Goal: Task Accomplishment & Management: Use online tool/utility

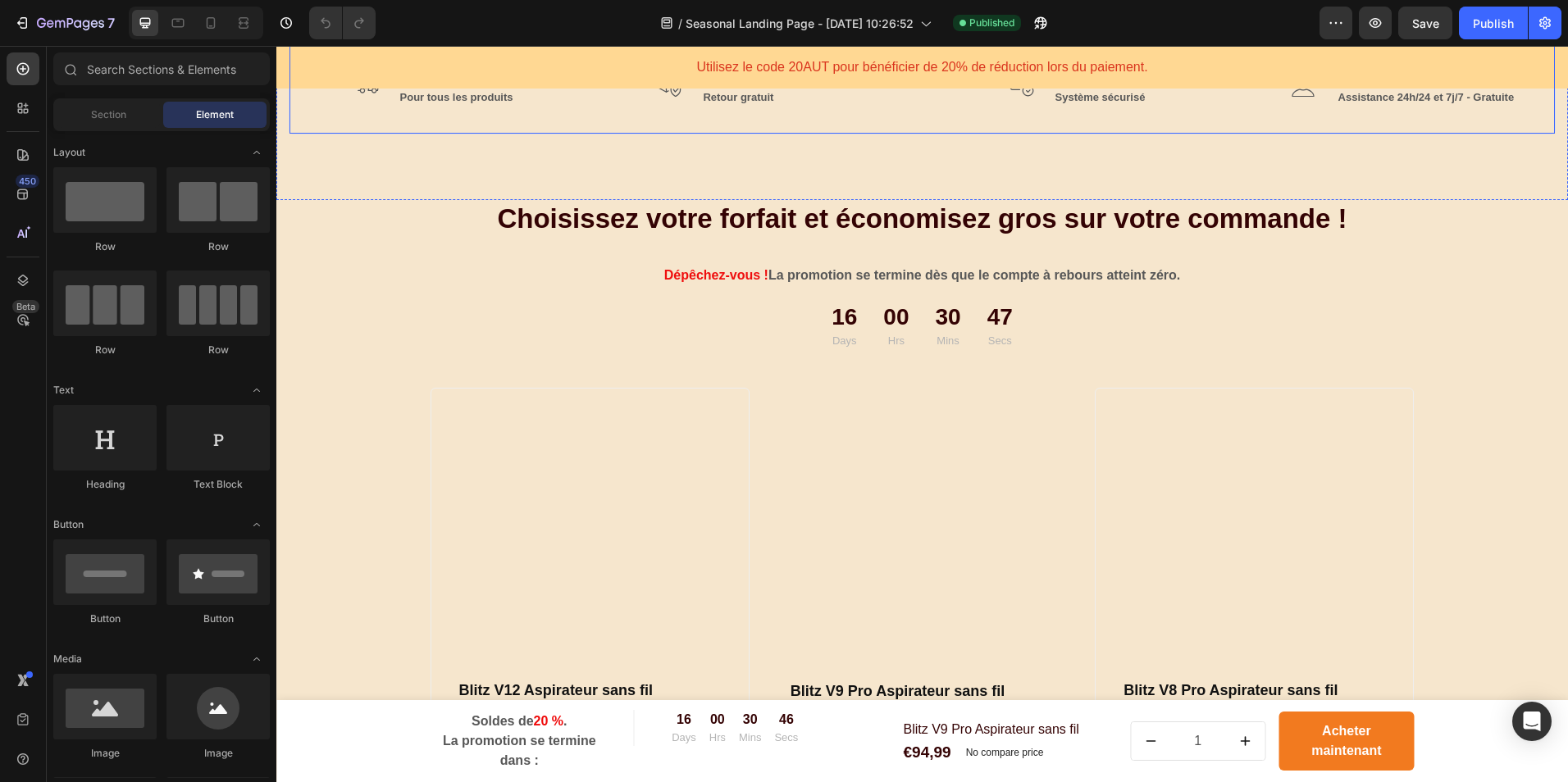
scroll to position [82, 0]
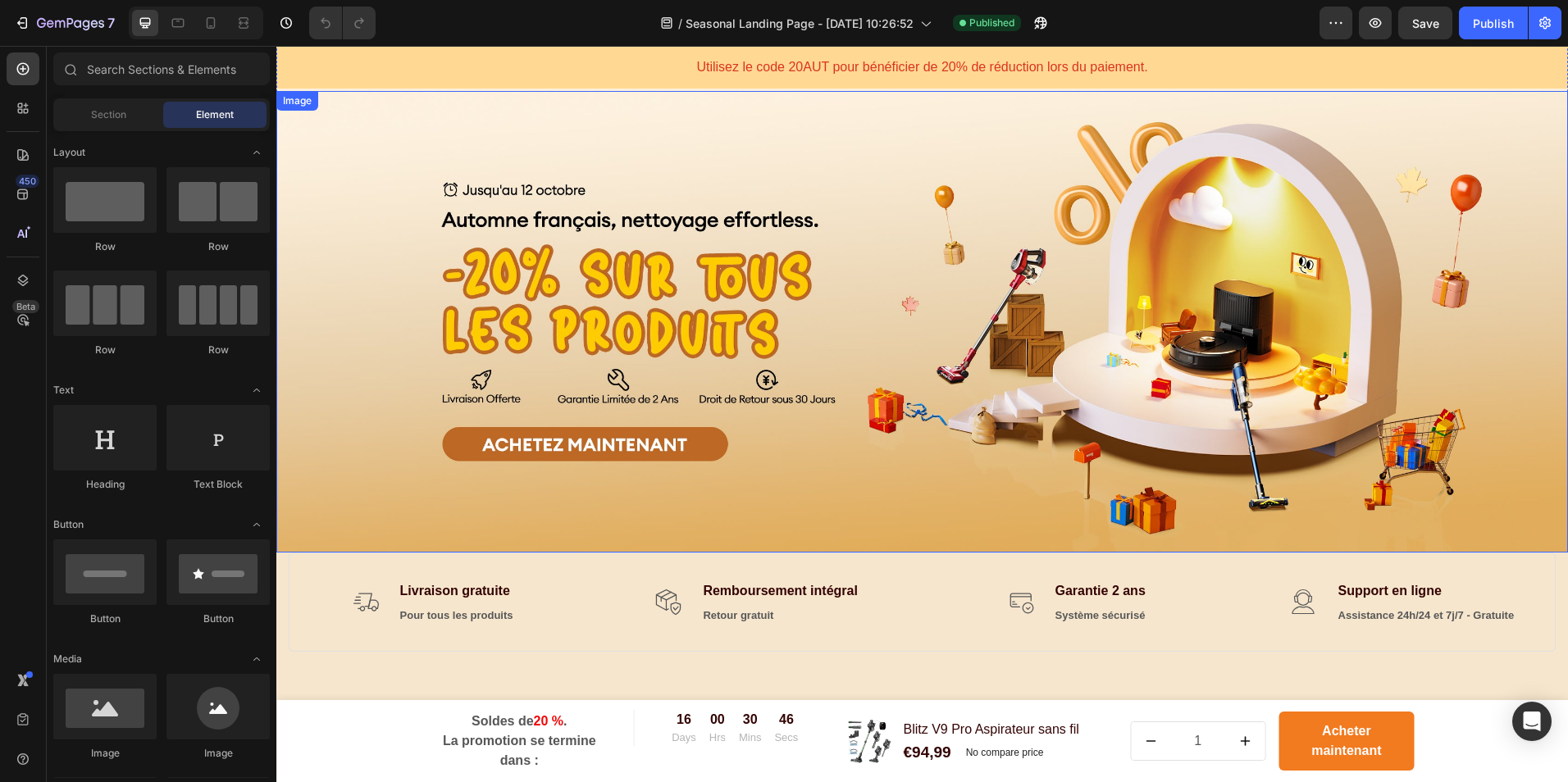
click at [906, 291] on img at bounding box center [922, 321] width 1292 height 462
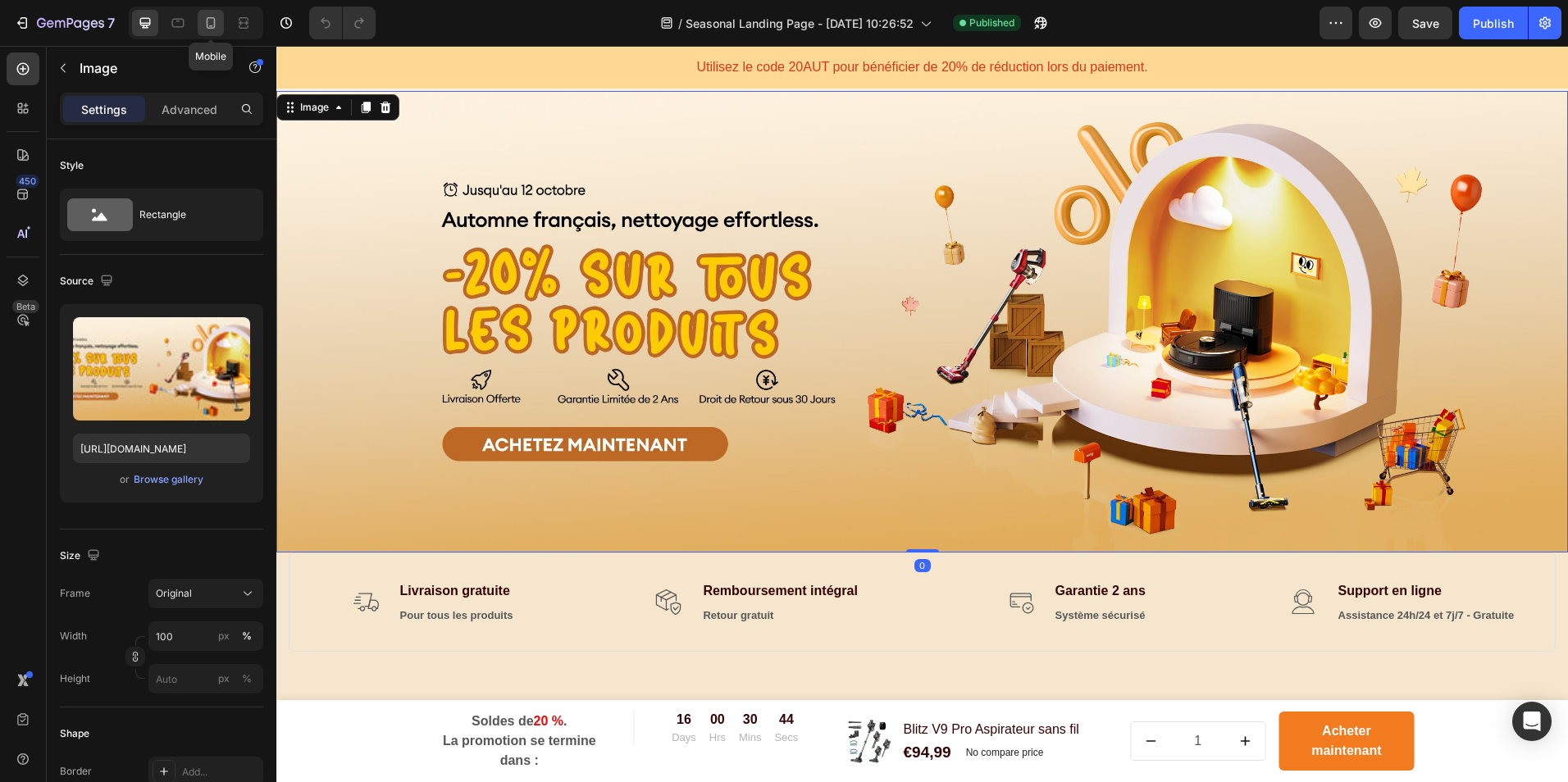
click at [205, 26] on icon at bounding box center [210, 22] width 16 height 16
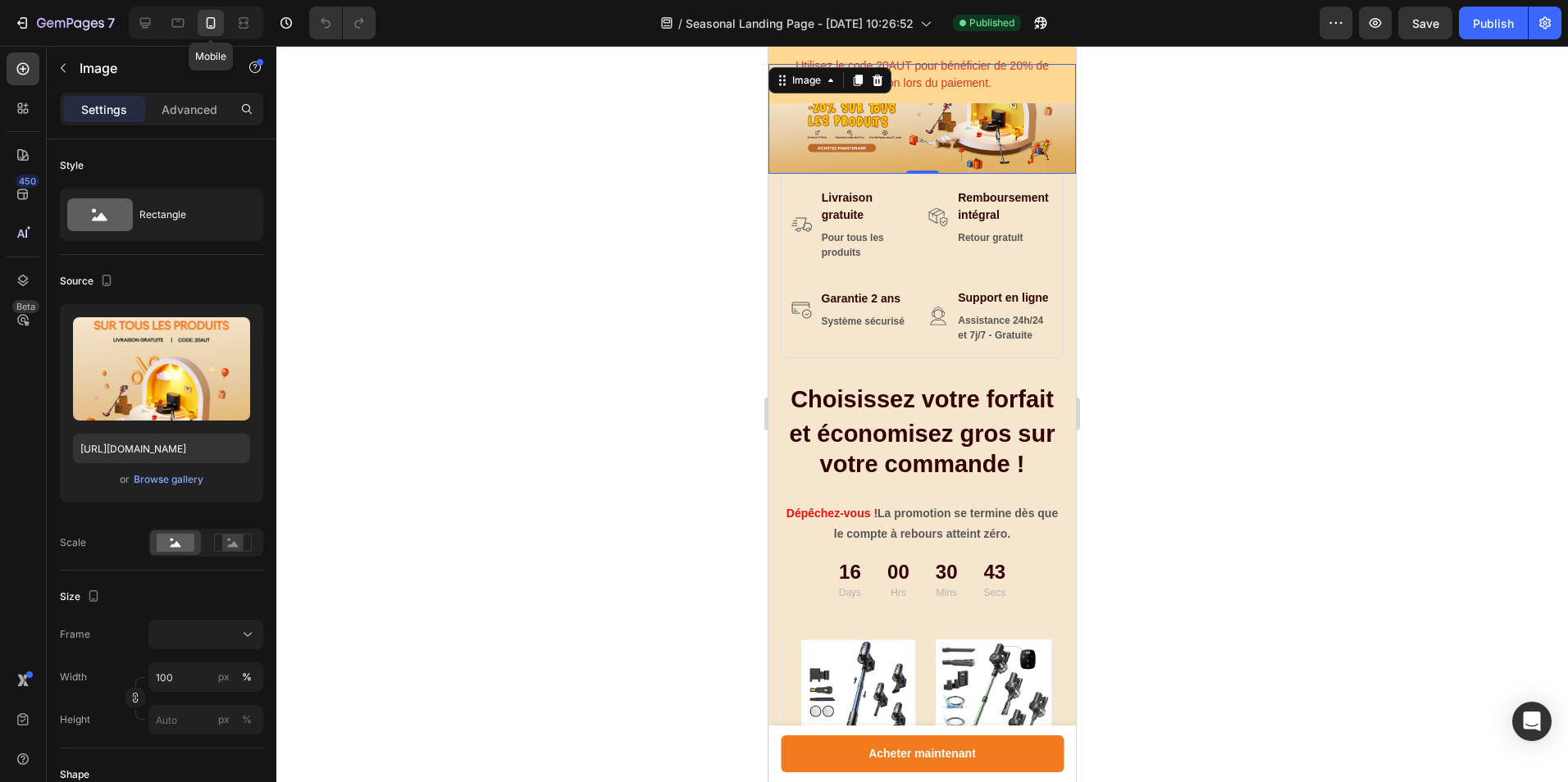
scroll to position [60, 0]
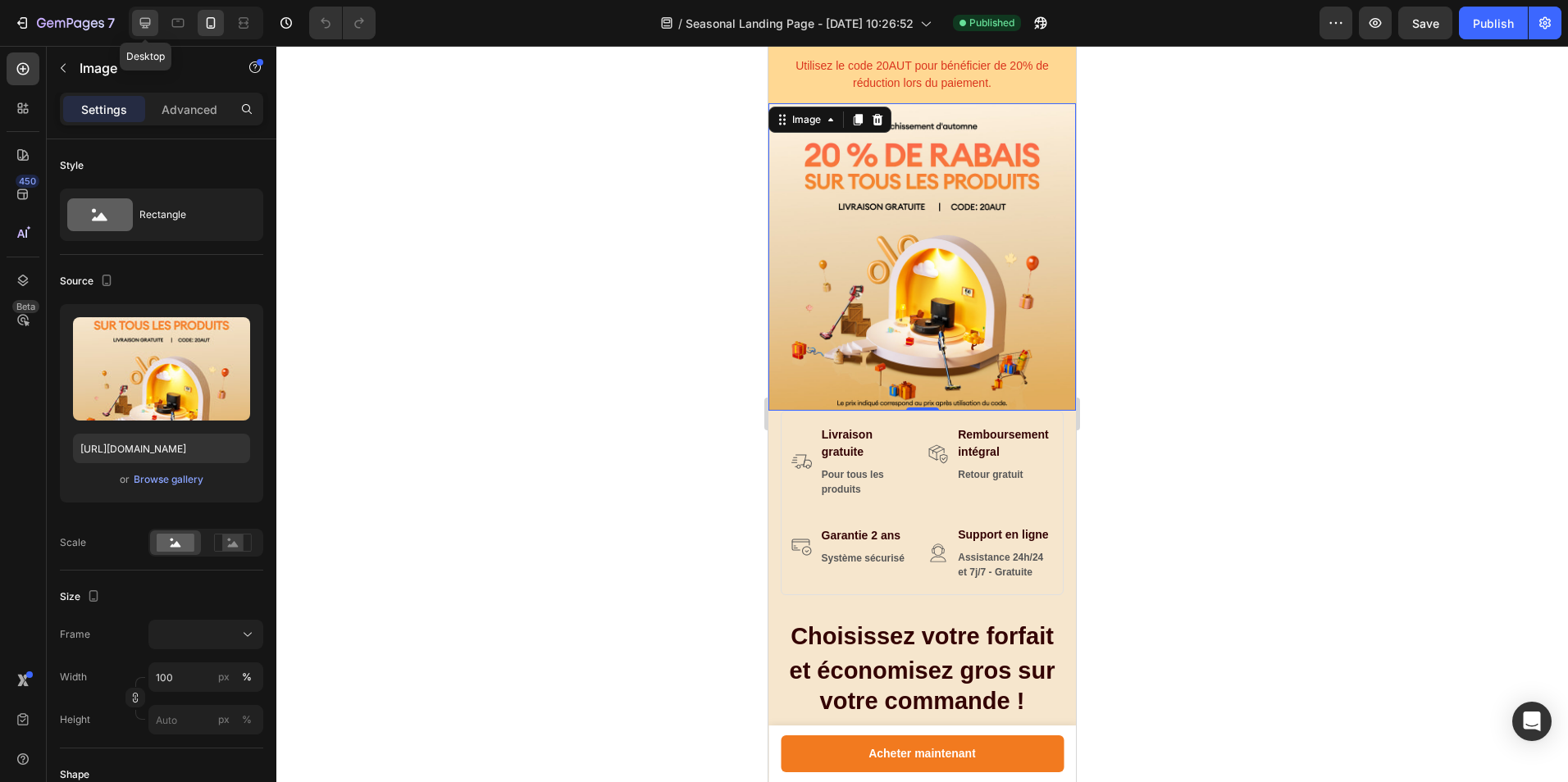
click at [147, 28] on icon at bounding box center [145, 23] width 11 height 11
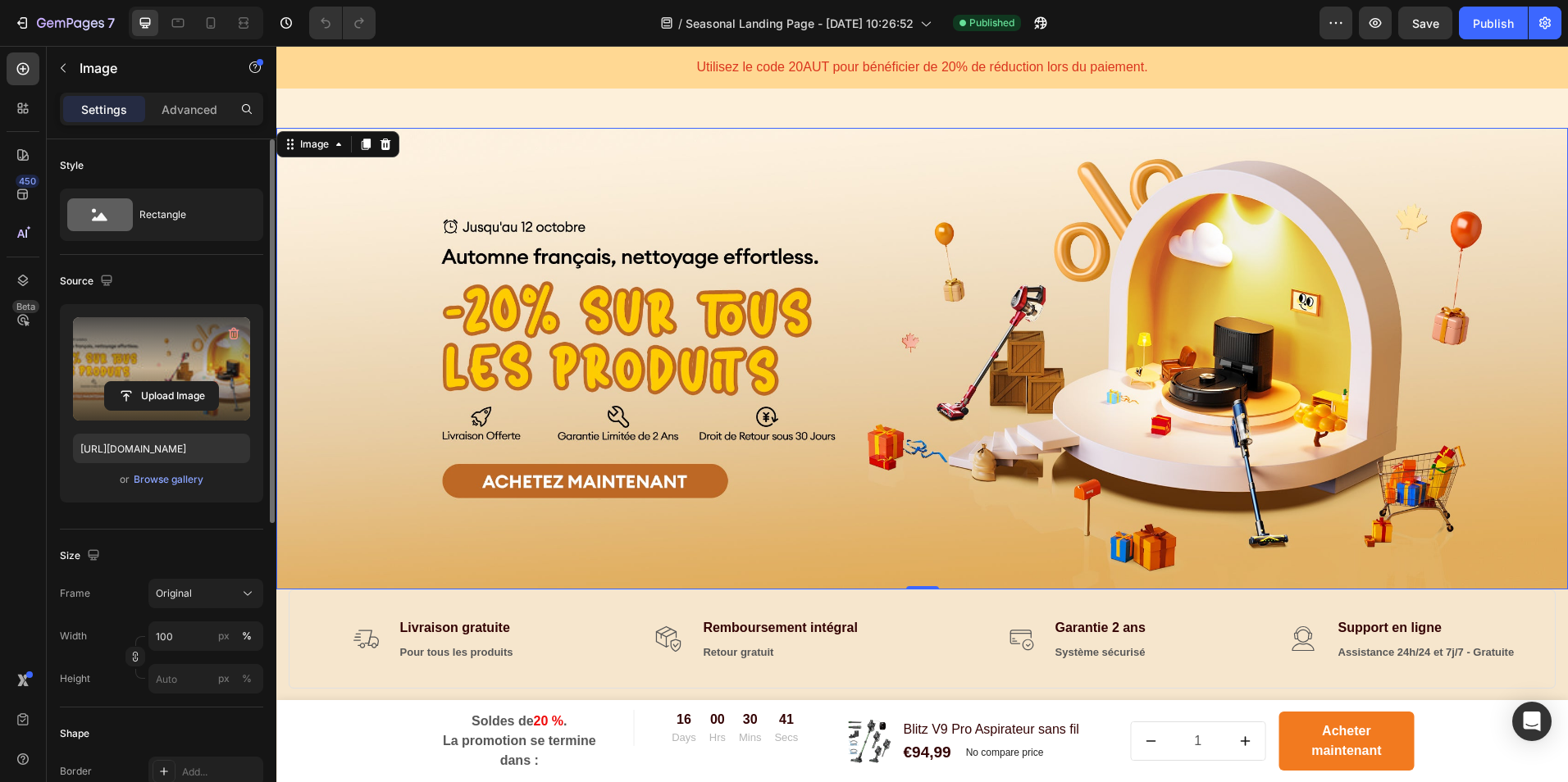
scroll to position [69, 0]
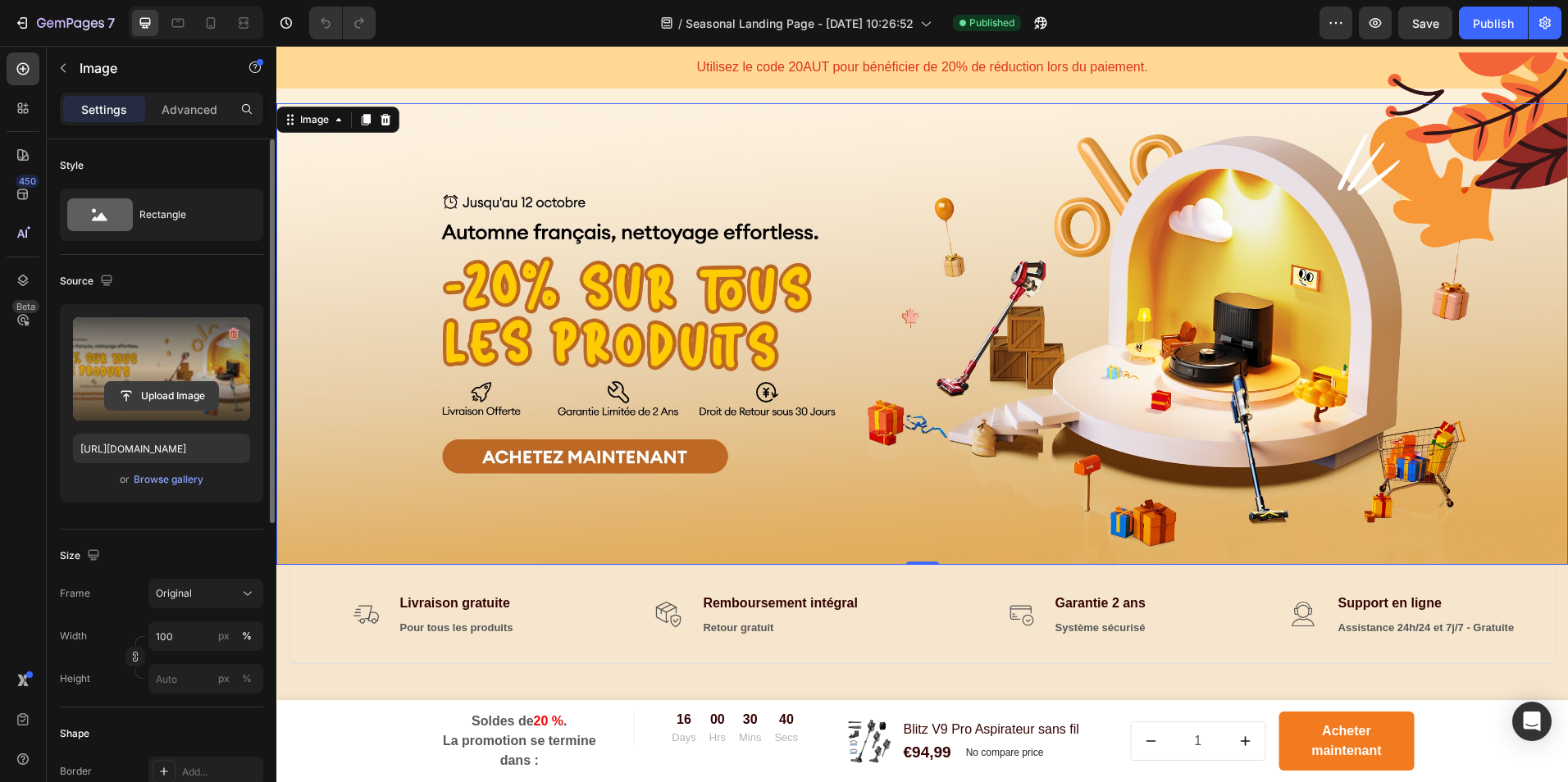
click at [191, 386] on input "file" at bounding box center [162, 396] width 114 height 28
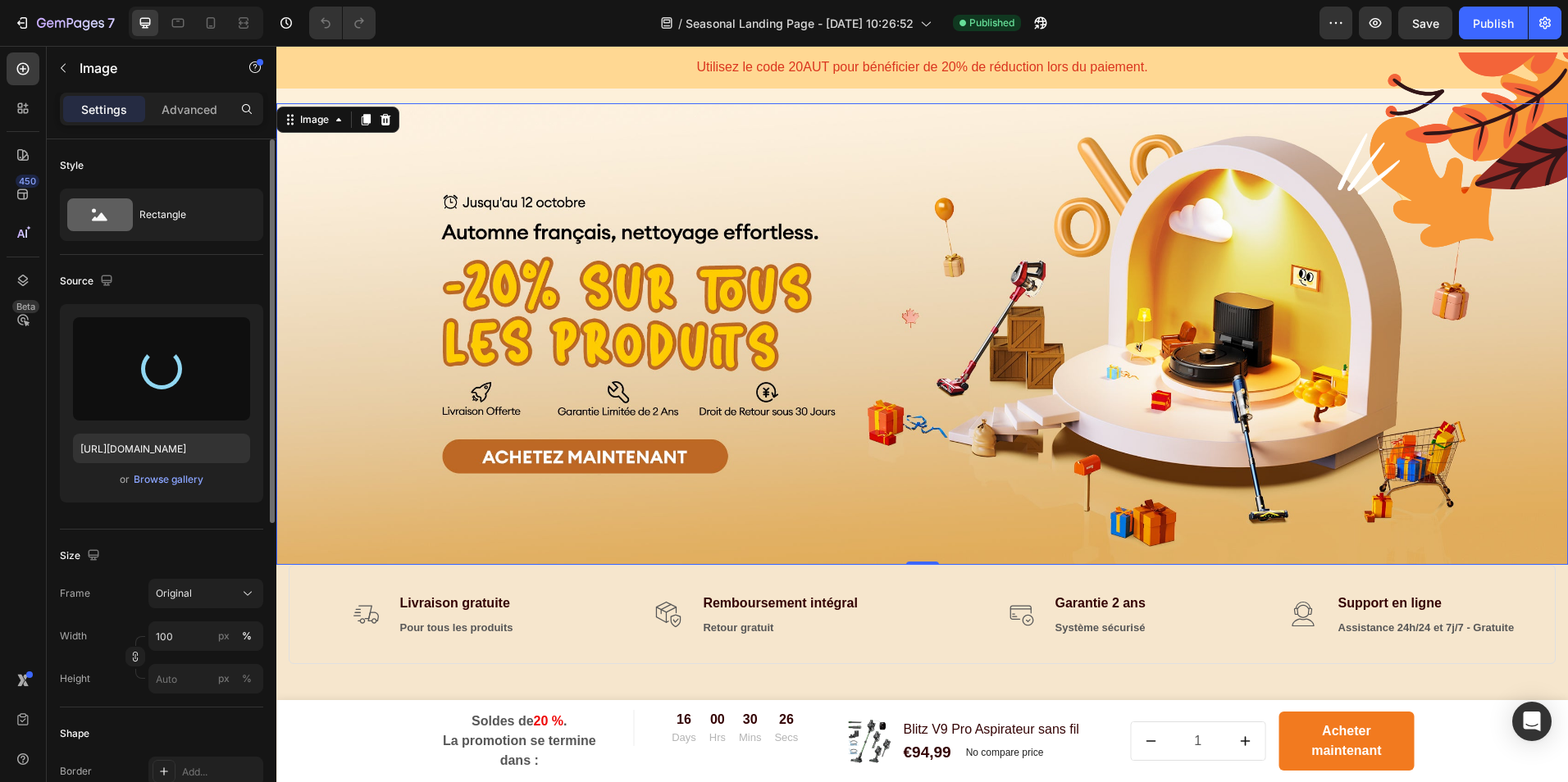
type input "[URL][DOMAIN_NAME]"
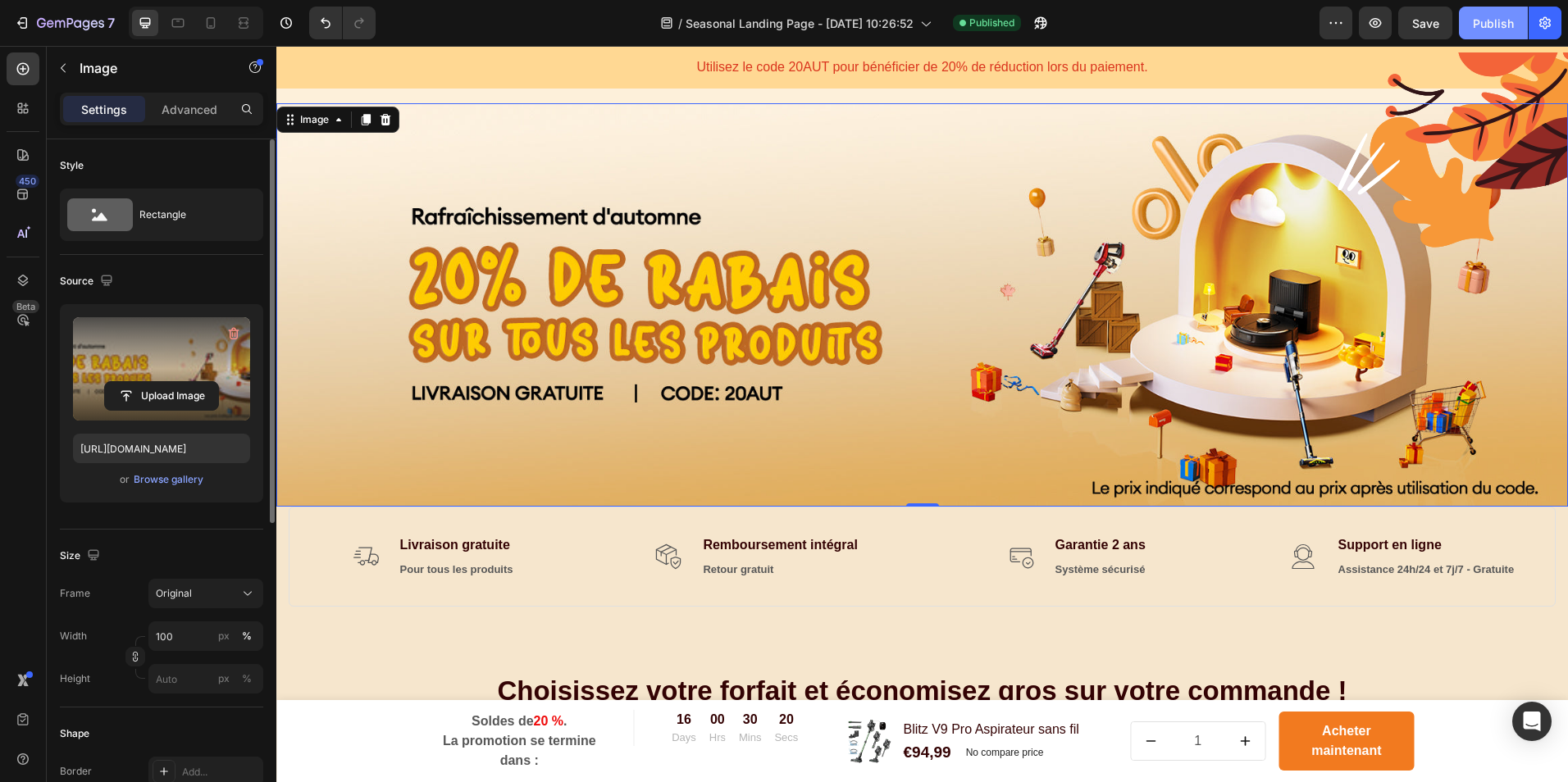
click at [1487, 14] on div "Publish" at bounding box center [1493, 23] width 41 height 17
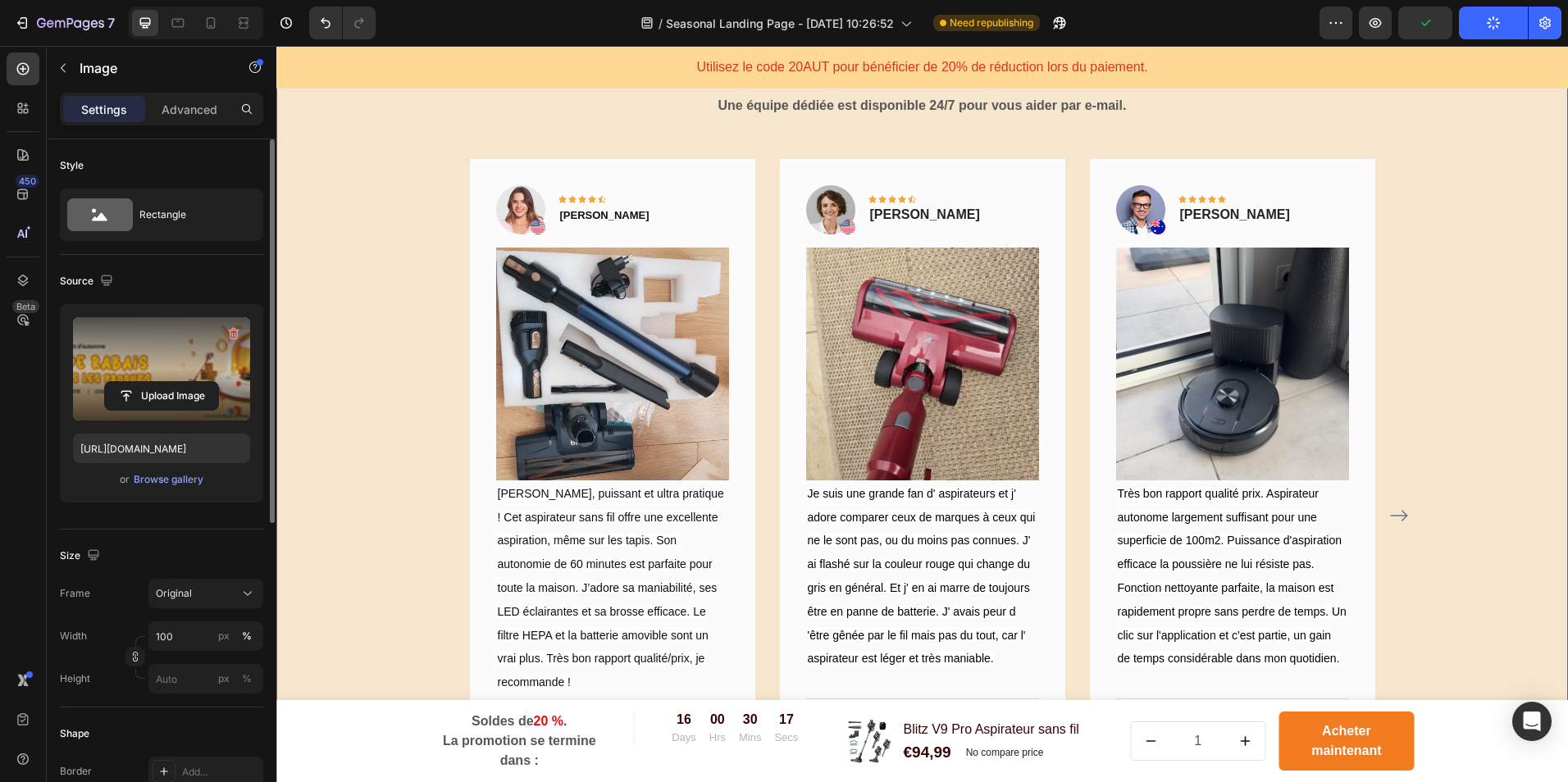
scroll to position [2529, 0]
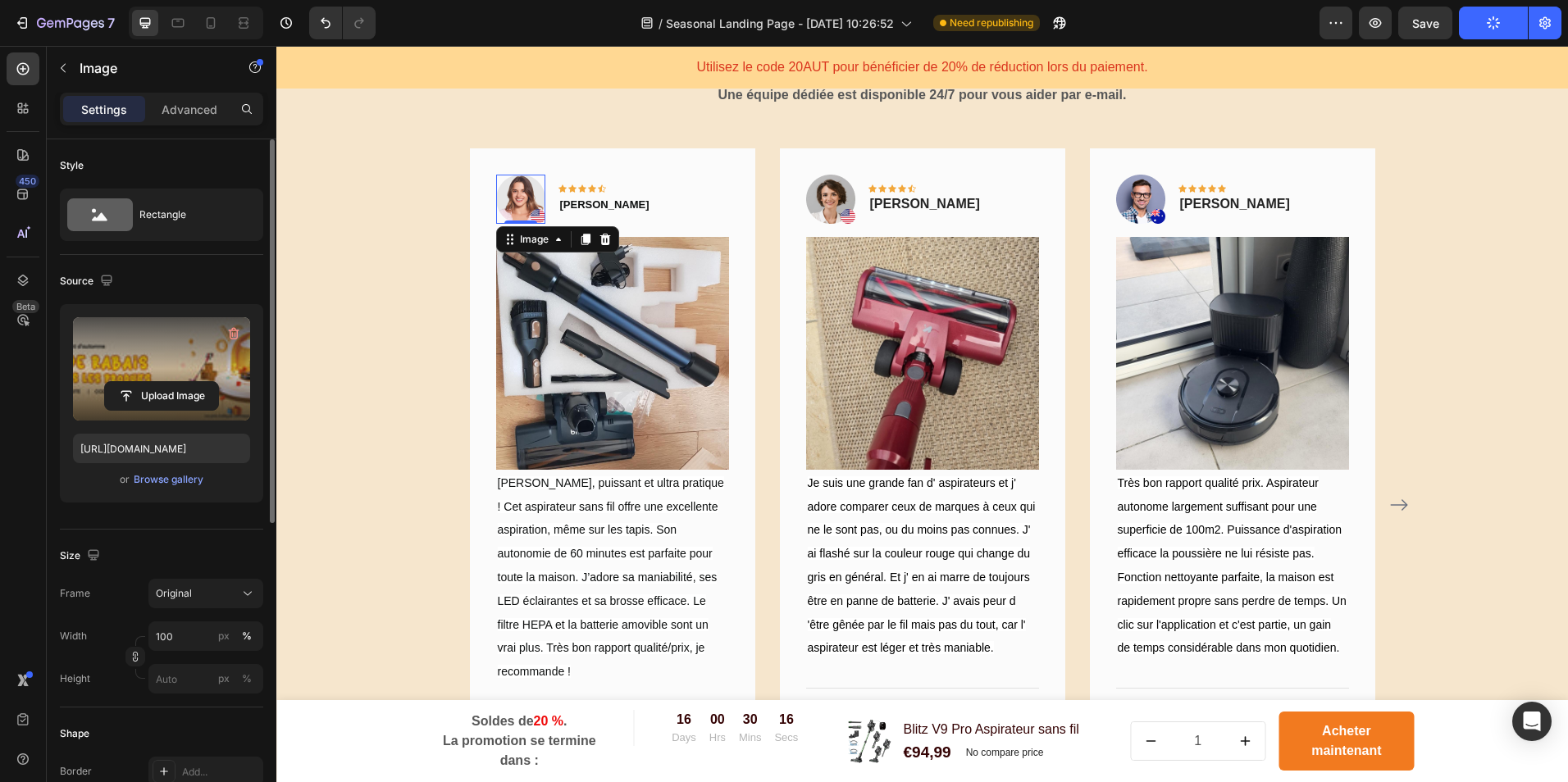
click at [521, 195] on img at bounding box center [520, 199] width 49 height 49
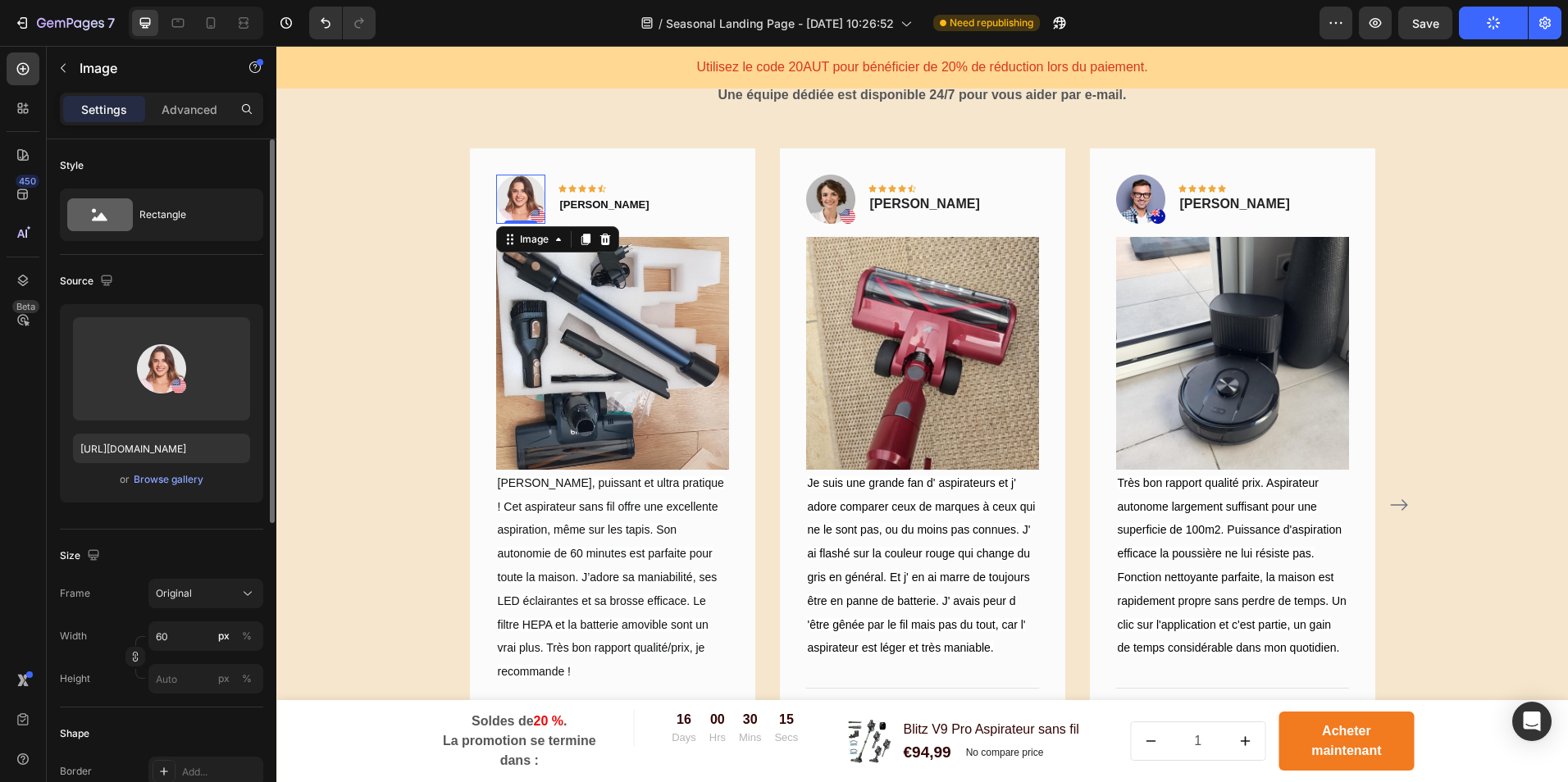
click at [531, 217] on img at bounding box center [520, 199] width 49 height 49
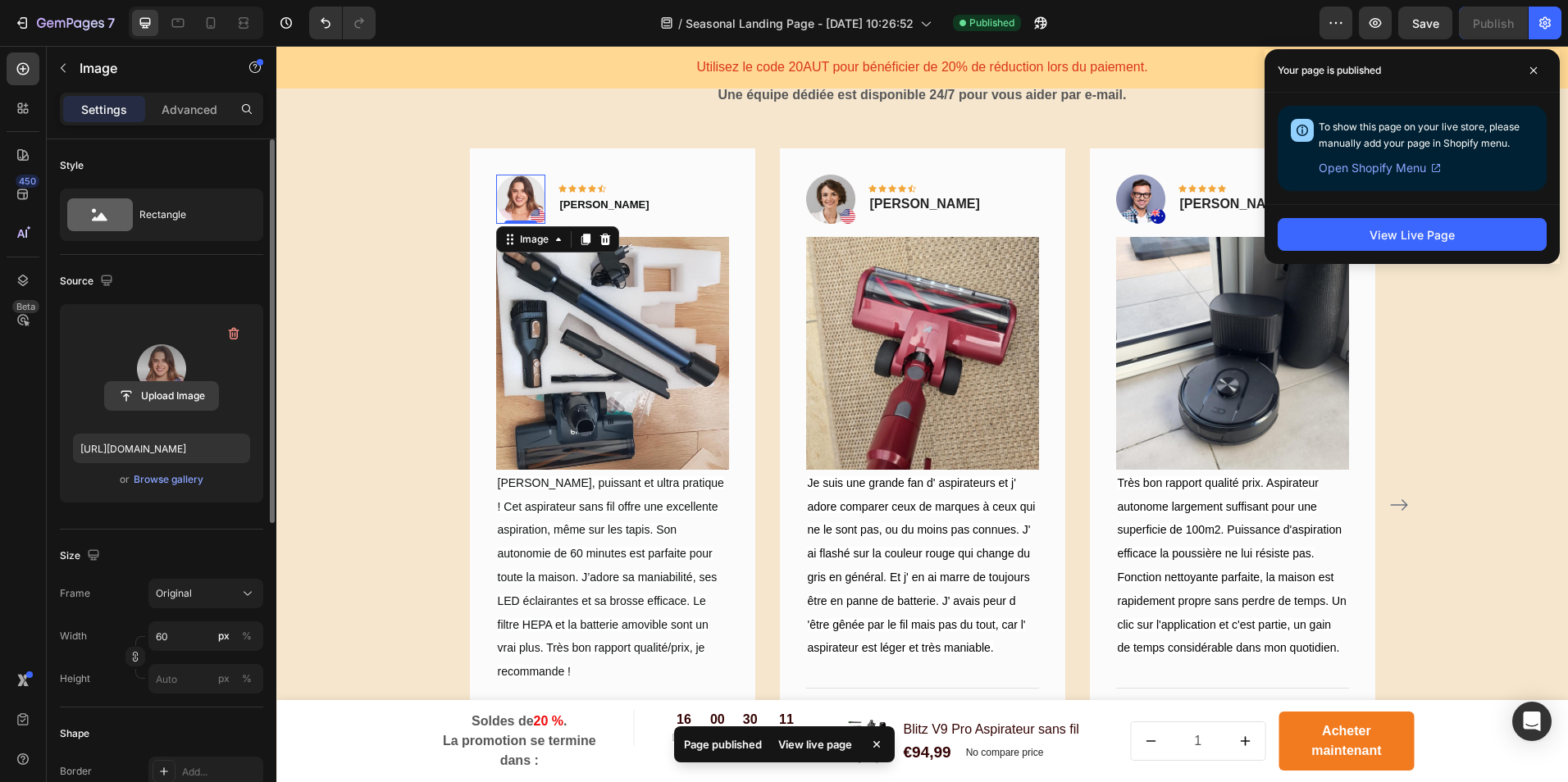
click at [174, 397] on input "file" at bounding box center [162, 396] width 114 height 28
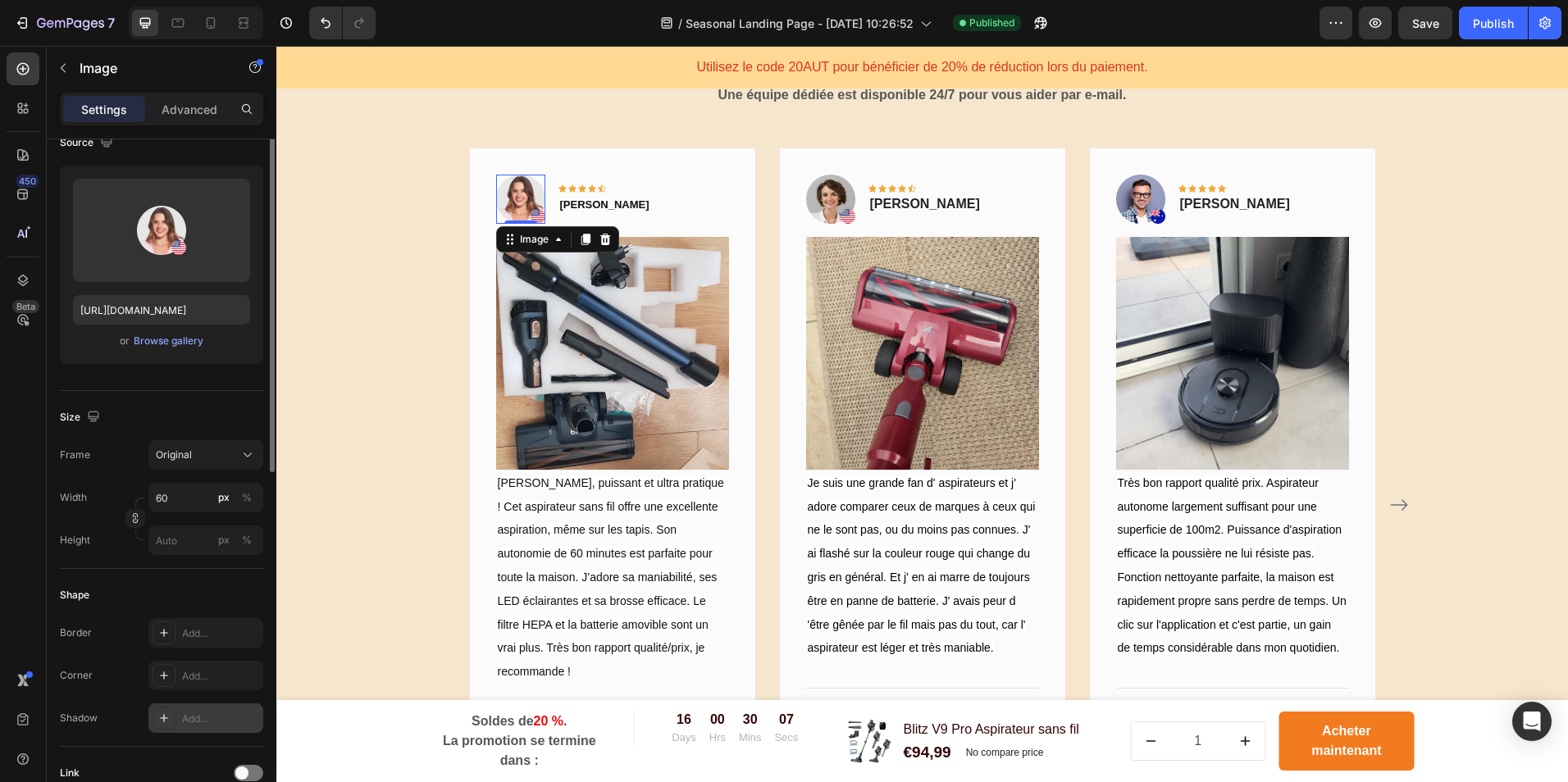
scroll to position [57, 0]
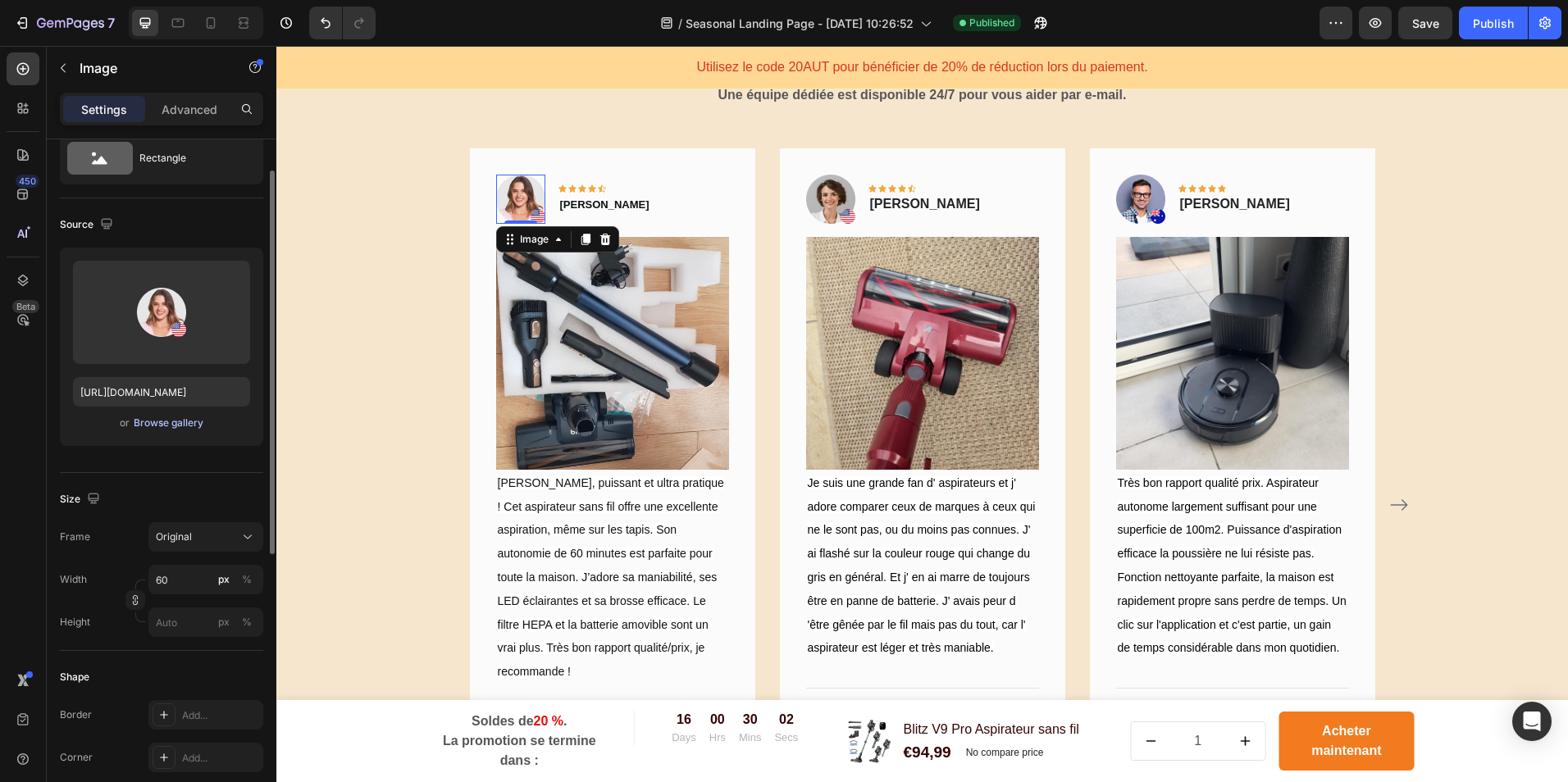
click at [184, 430] on div "Browse gallery" at bounding box center [169, 423] width 70 height 14
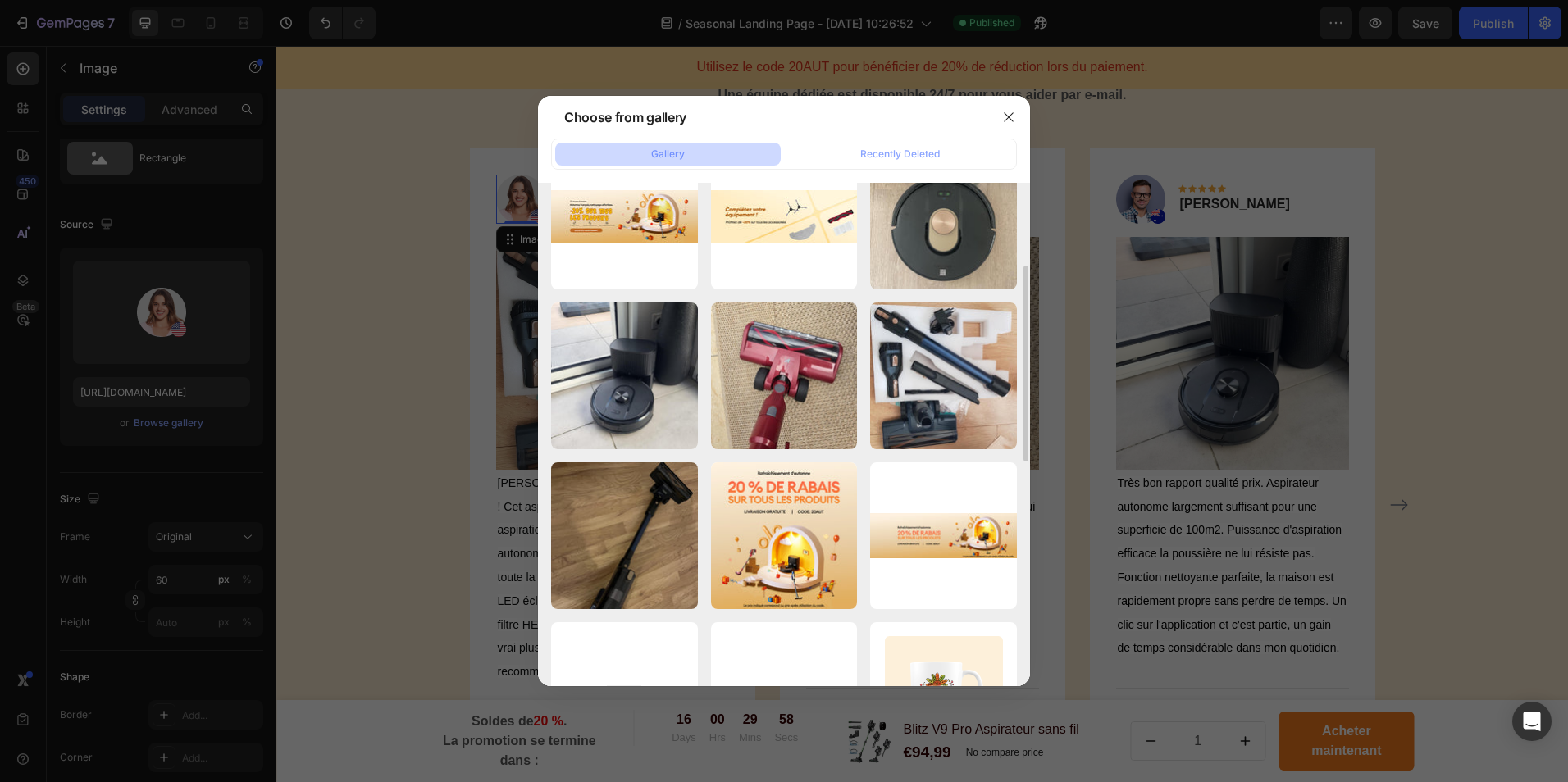
scroll to position [0, 0]
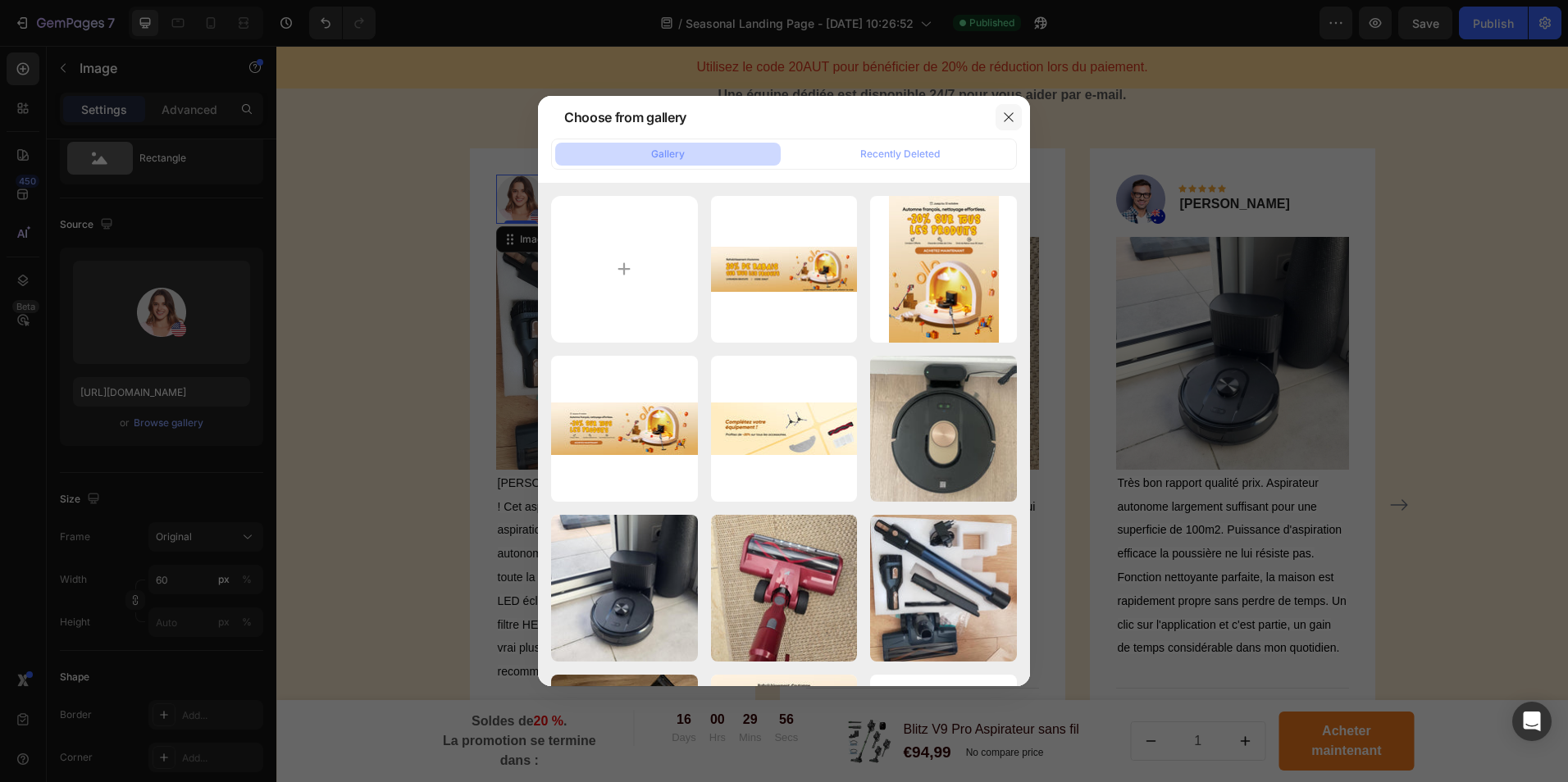
click at [1000, 119] on button "button" at bounding box center [1009, 117] width 26 height 26
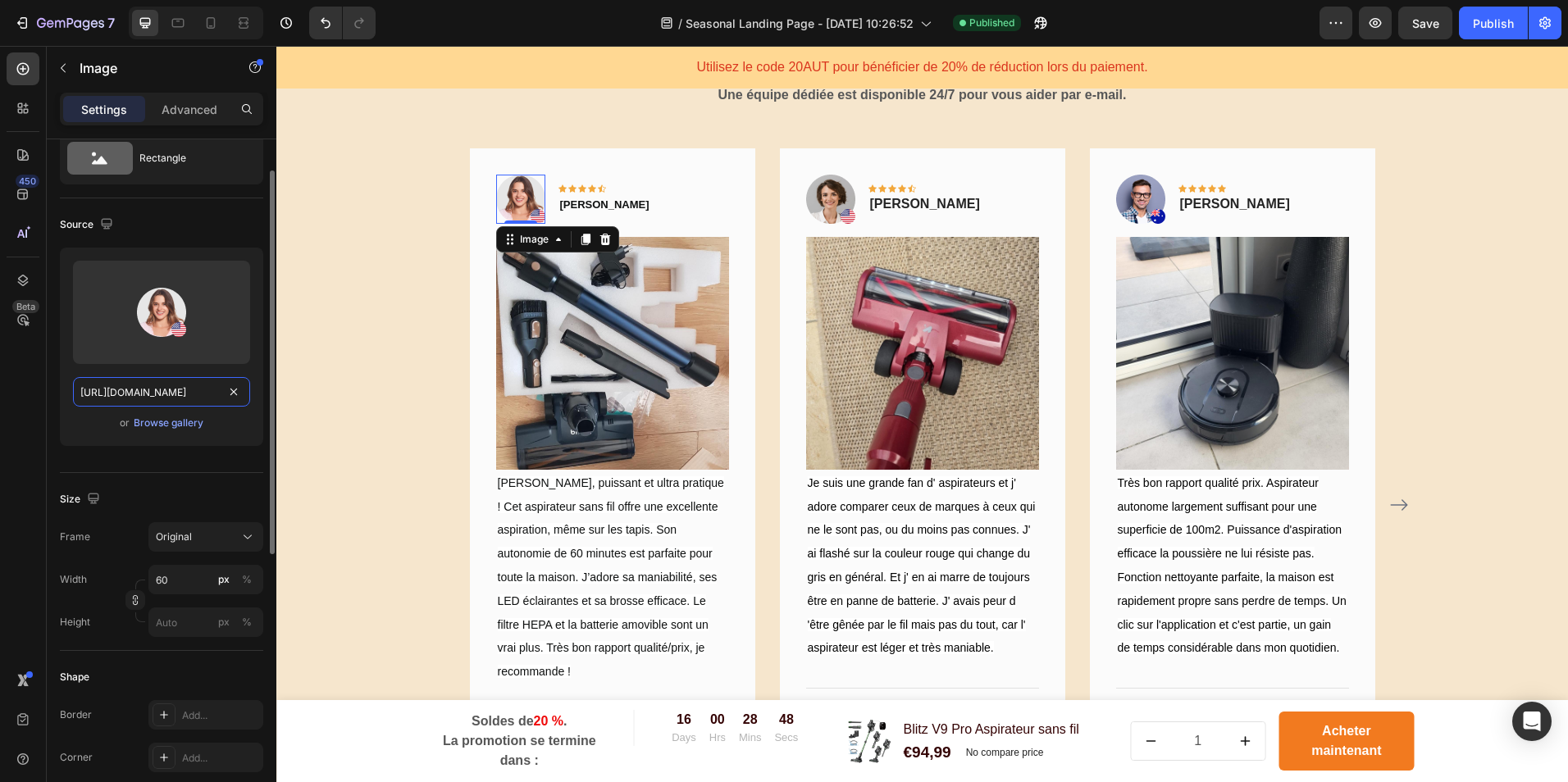
click at [149, 394] on input "[URL][DOMAIN_NAME]" at bounding box center [161, 391] width 177 height 30
paste input "[DOMAIN_NAME][URL]"
type input "[URL][DOMAIN_NAME]"
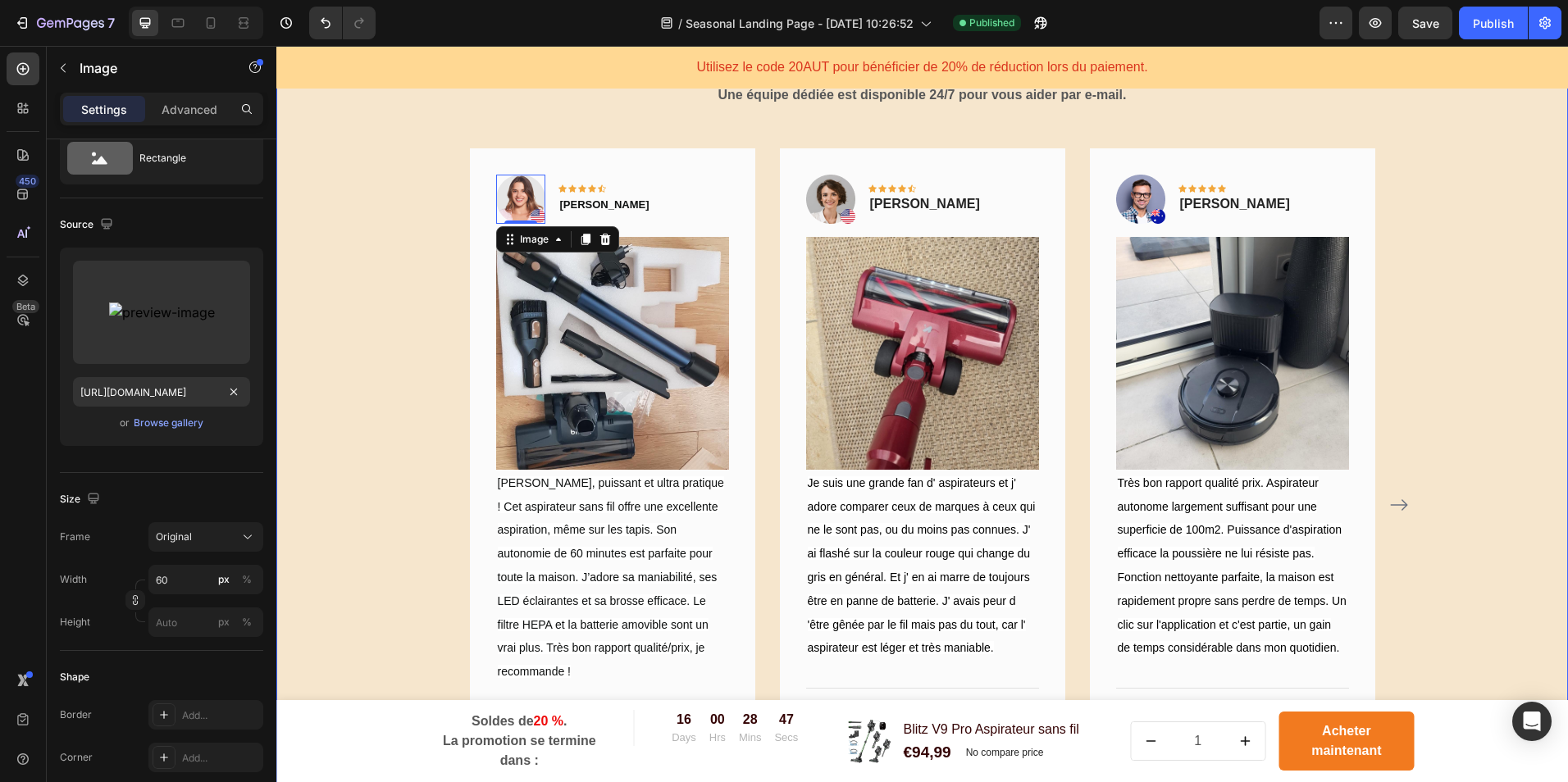
click at [374, 387] on div "Ce que disent nos clients​ Heading ​ ​Une équipe dédiée est disponible 24/7 pou…" at bounding box center [922, 453] width 1267 height 861
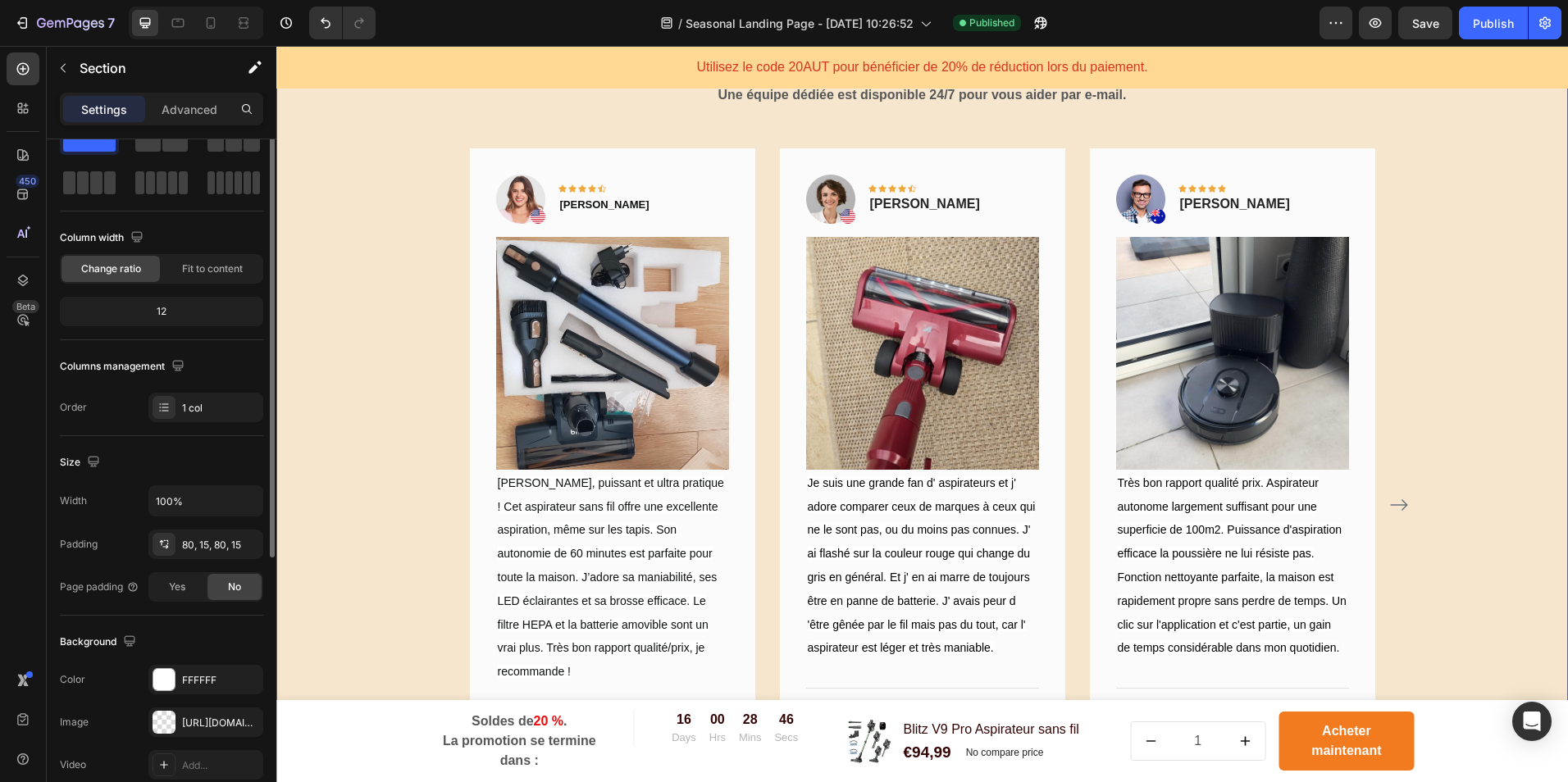
scroll to position [0, 0]
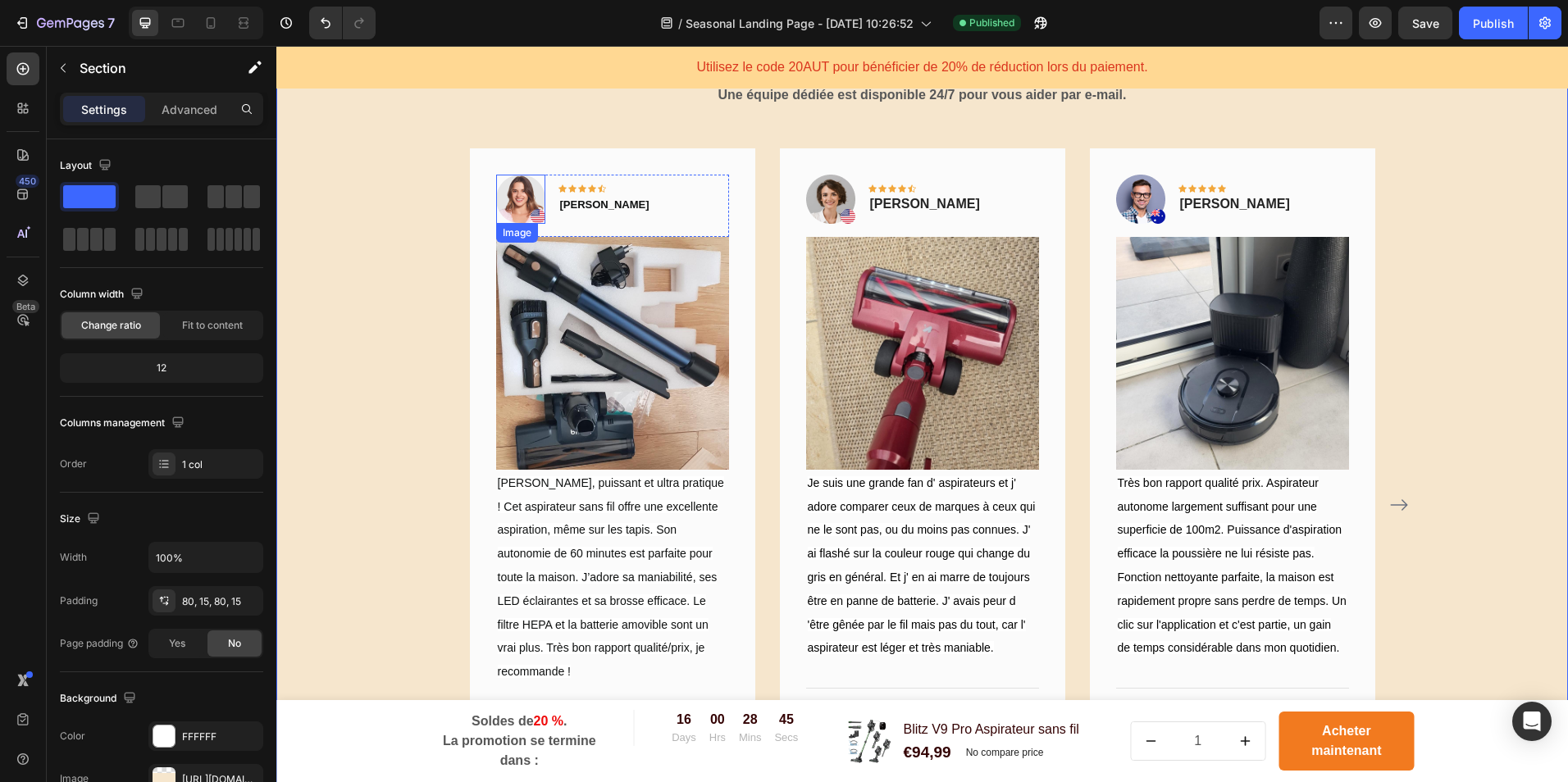
click at [512, 198] on img at bounding box center [520, 199] width 49 height 49
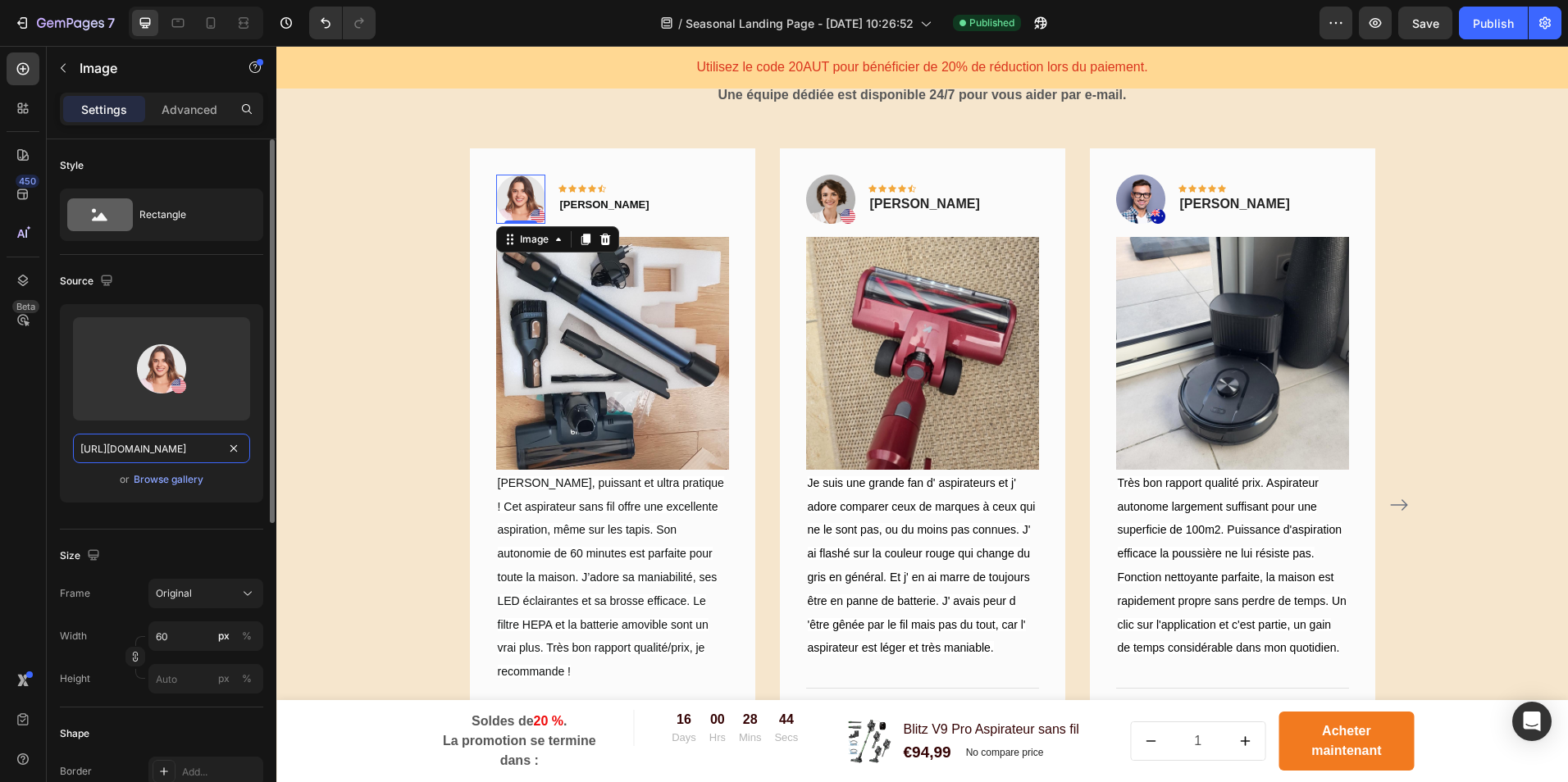
click at [176, 451] on input "[URL][DOMAIN_NAME]" at bounding box center [161, 448] width 177 height 30
paste input "[DOMAIN_NAME][URL]"
type input "[URL][DOMAIN_NAME]"
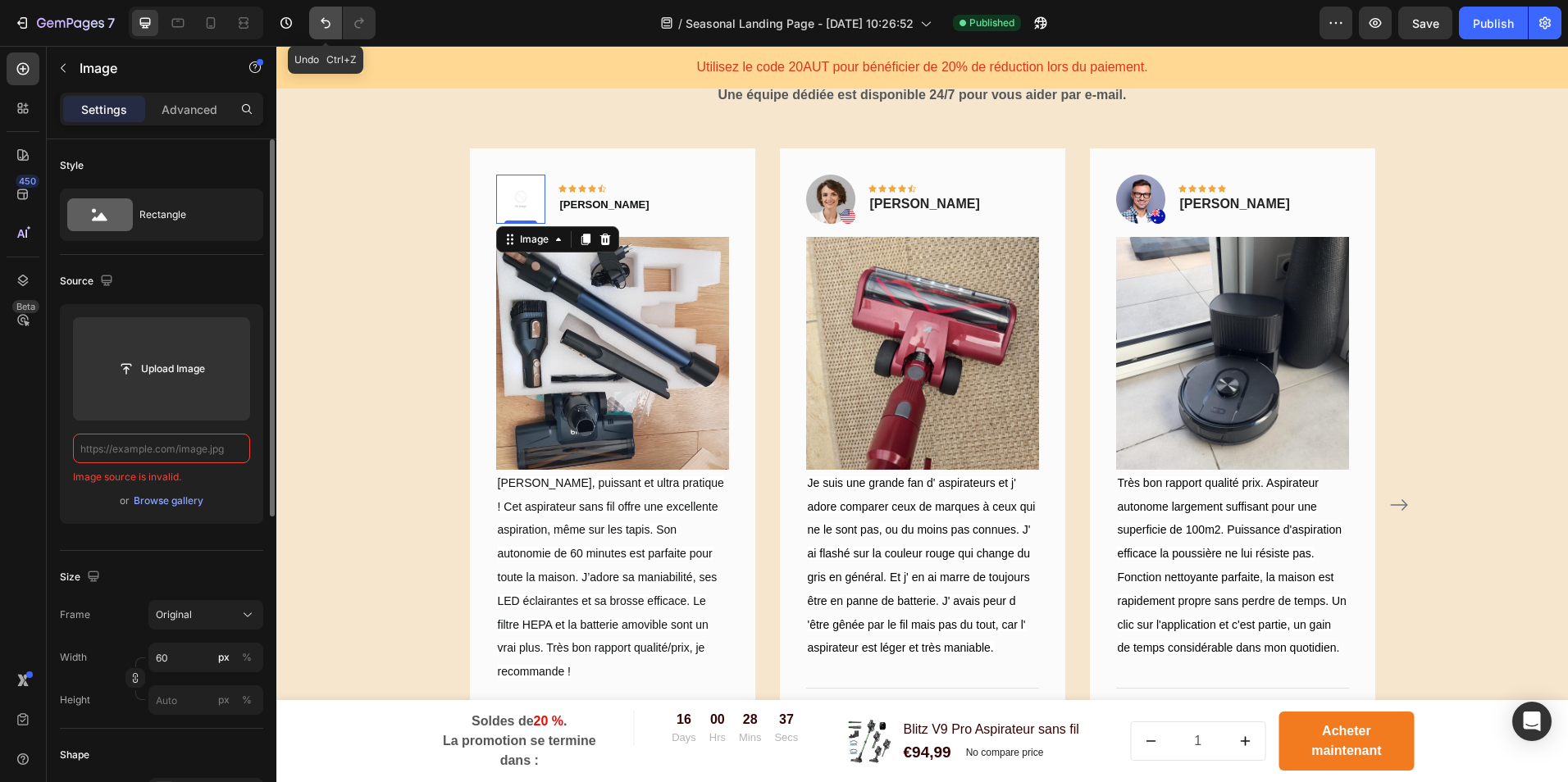
click at [324, 19] on icon "Undo/Redo" at bounding box center [325, 23] width 10 height 11
type input "[URL][DOMAIN_NAME]"
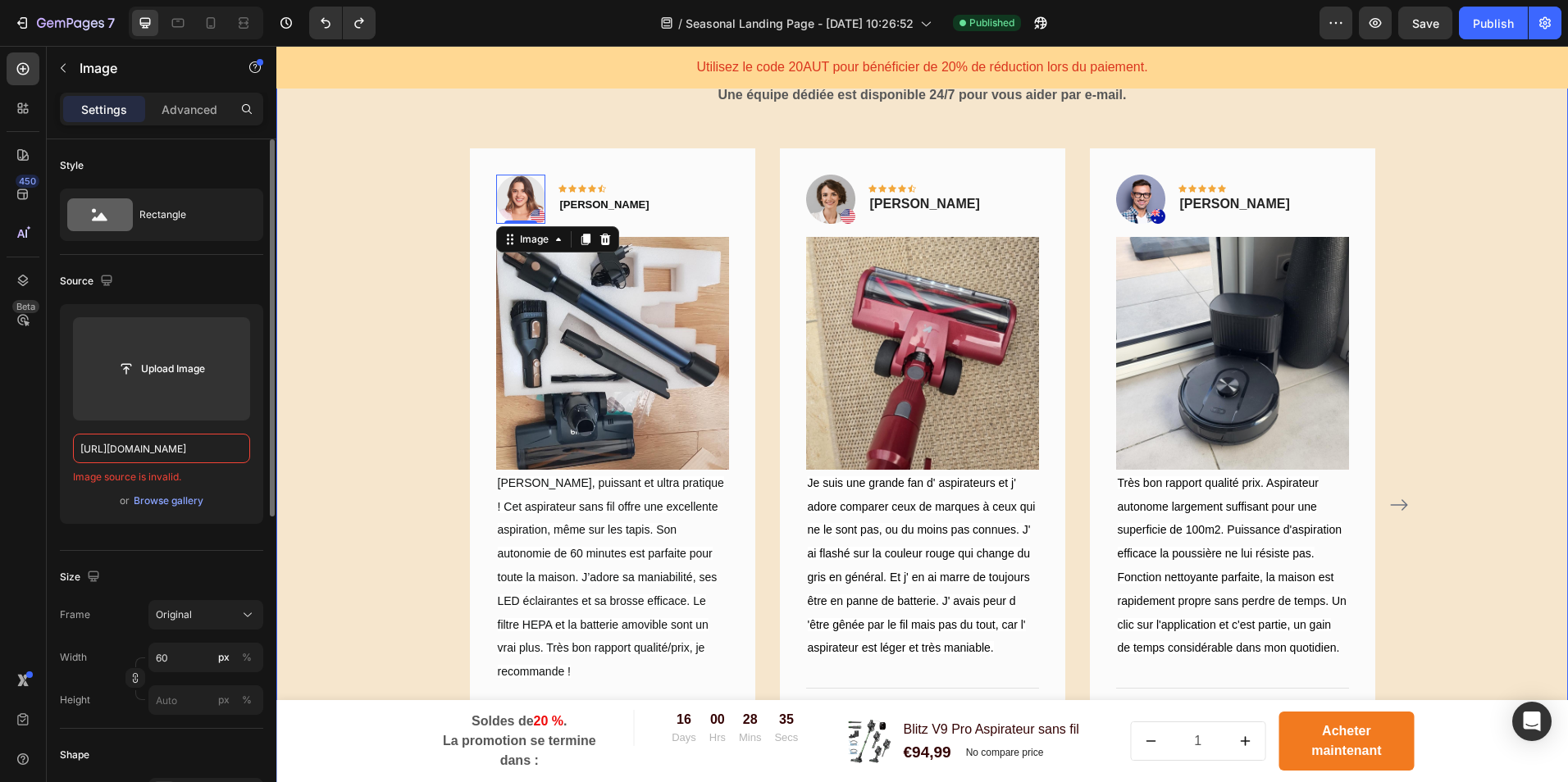
click at [343, 418] on div "Ce que disent nos clients​ Heading ​ ​Une équipe dédiée est disponible 24/7 pou…" at bounding box center [922, 453] width 1267 height 861
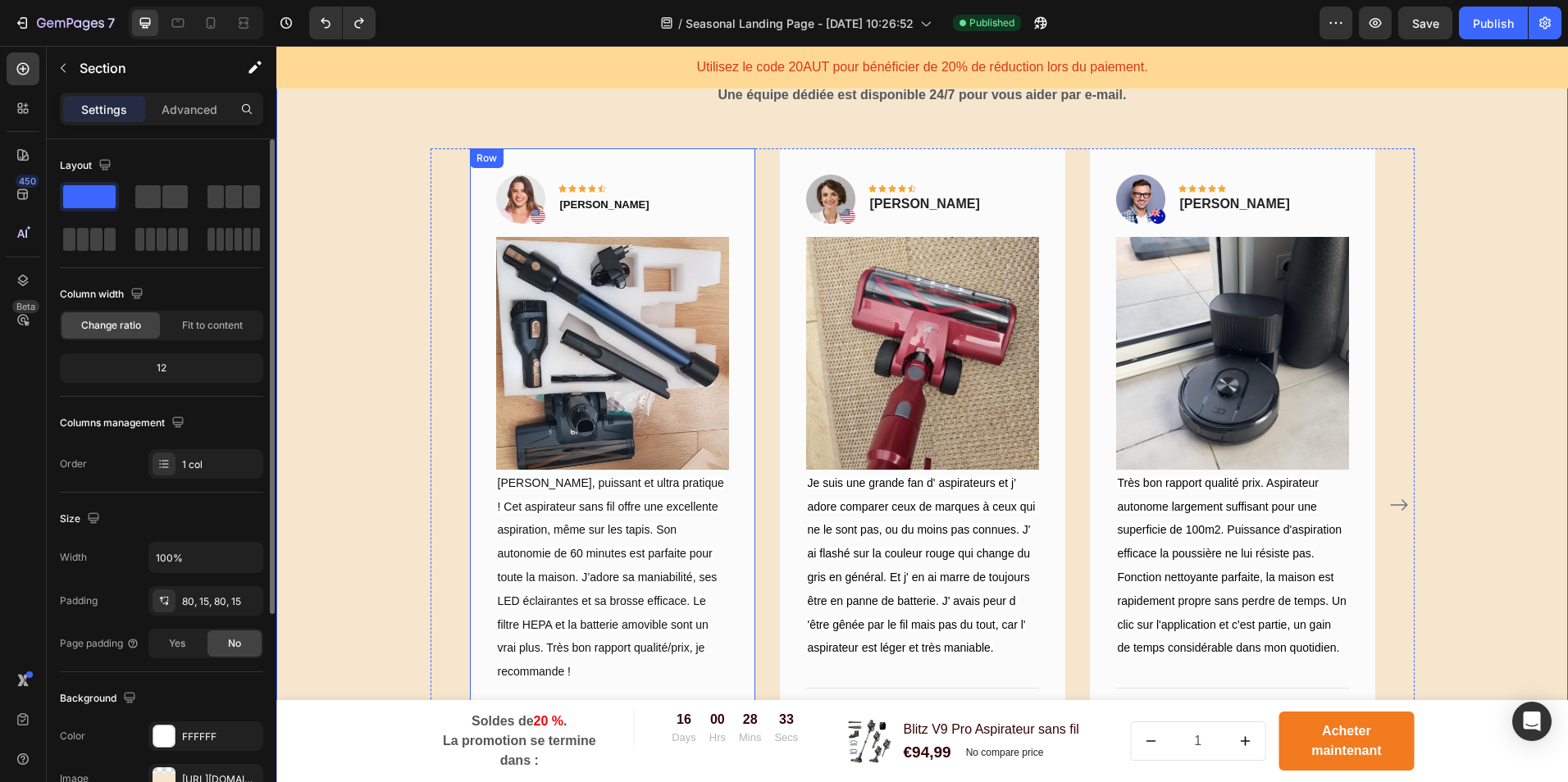
click at [515, 189] on img at bounding box center [520, 199] width 49 height 49
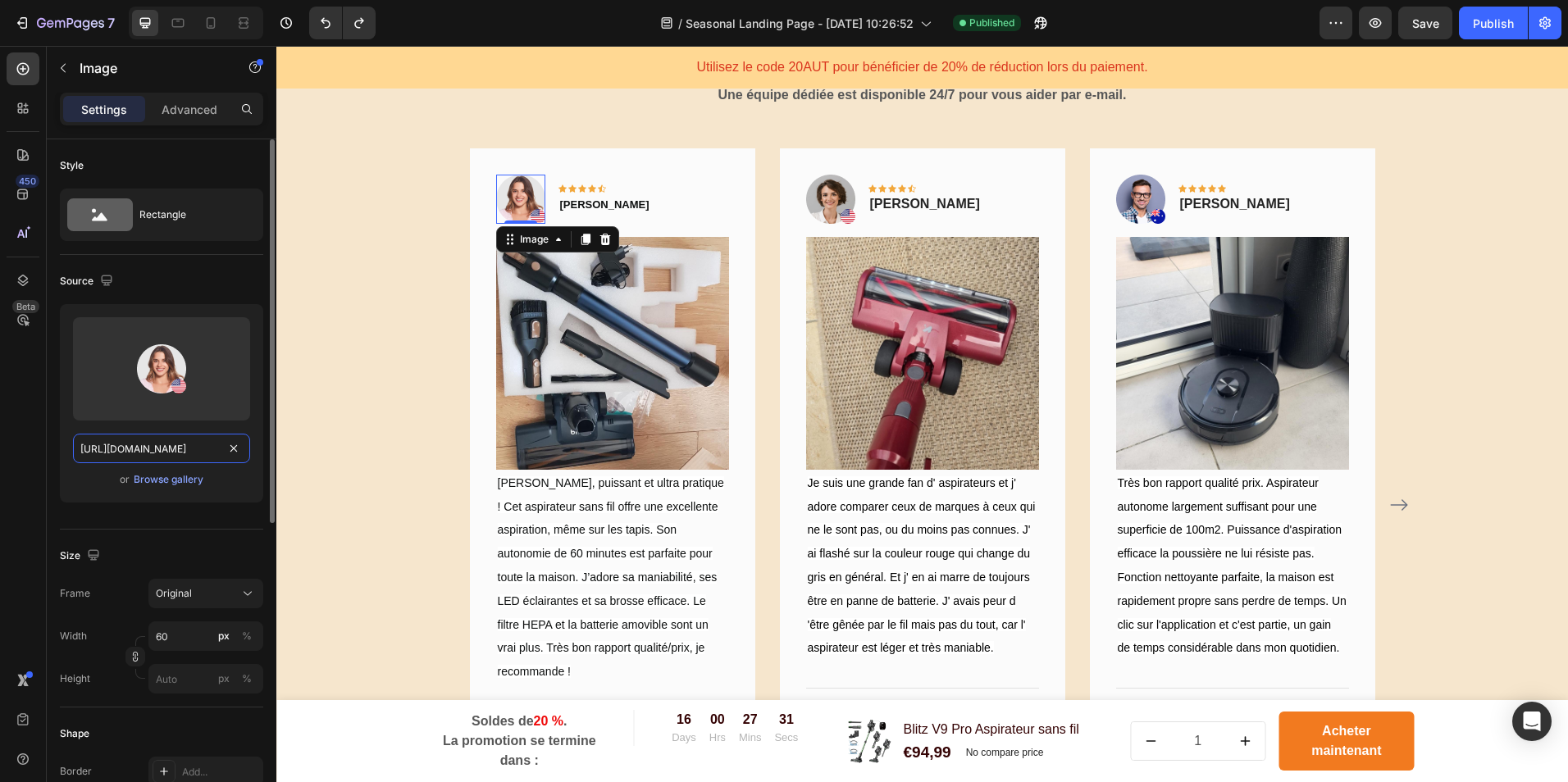
click at [171, 450] on input "[URL][DOMAIN_NAME]" at bounding box center [161, 448] width 177 height 30
paste input "[DOMAIN_NAME][URL]"
type input "[URL][DOMAIN_NAME]"
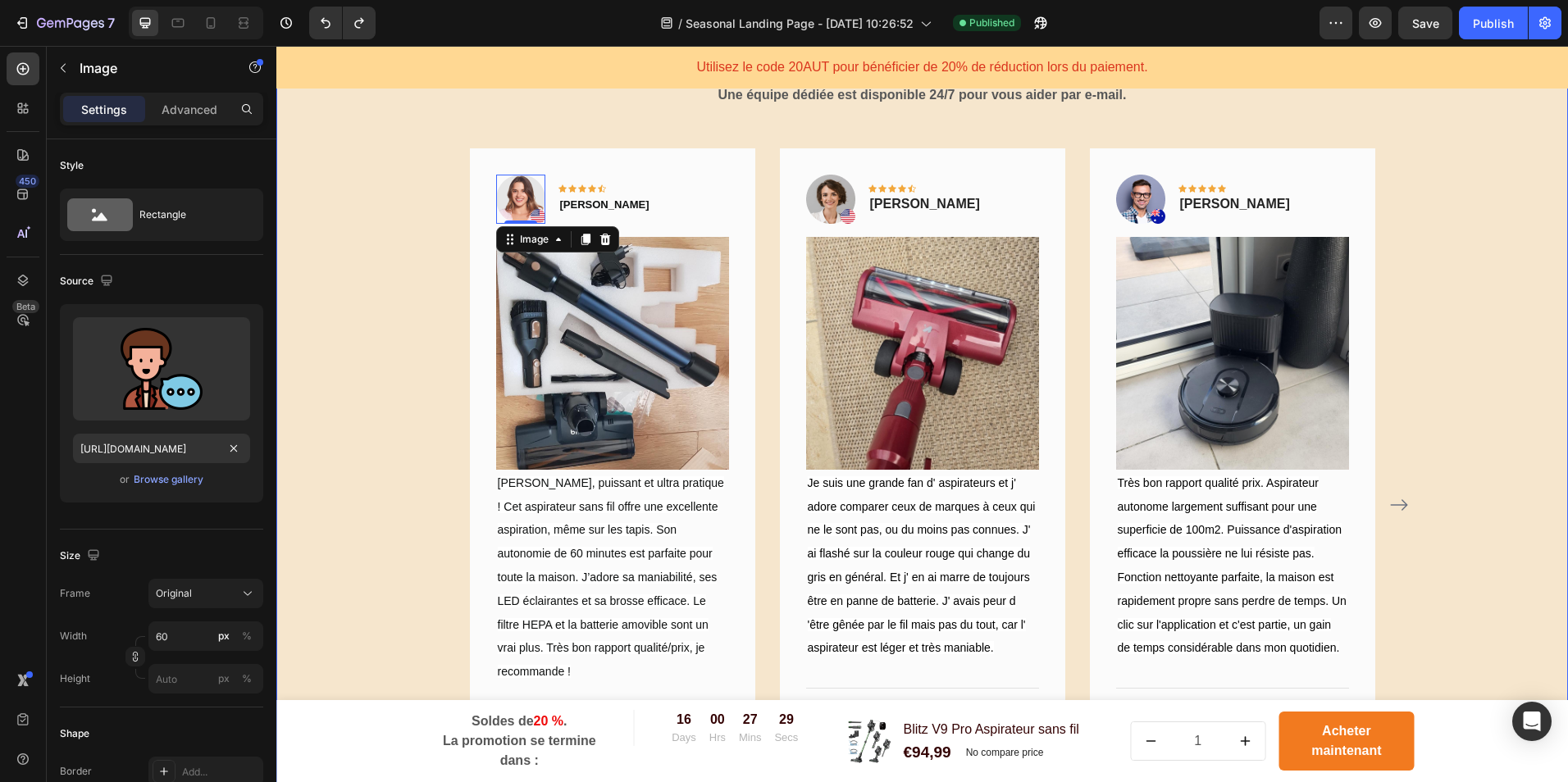
click at [300, 467] on div "Ce que disent nos clients​ Heading ​ ​Une équipe dédiée est disponible 24/7 pou…" at bounding box center [922, 453] width 1267 height 861
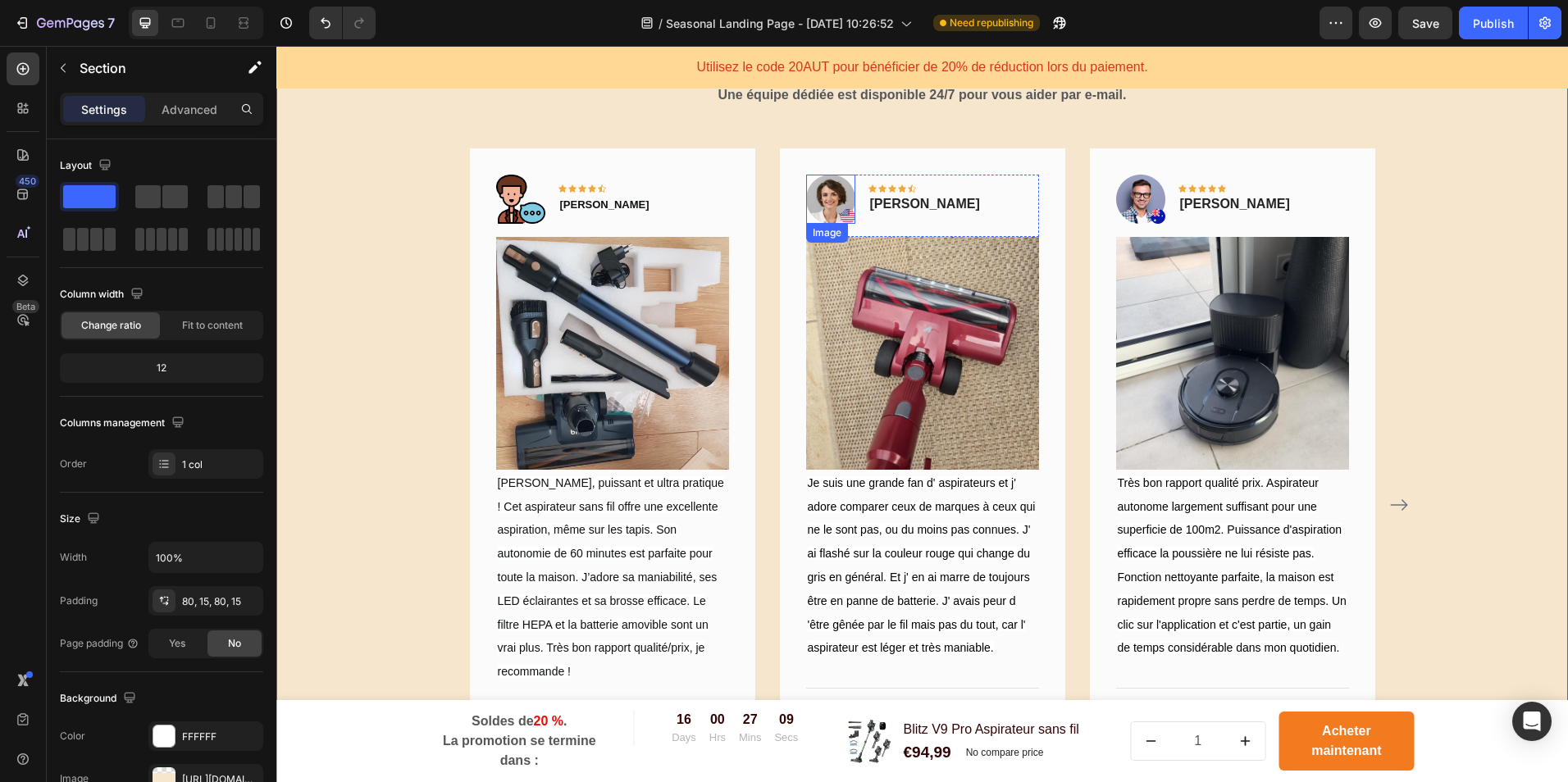
click at [813, 195] on img at bounding box center [831, 199] width 49 height 49
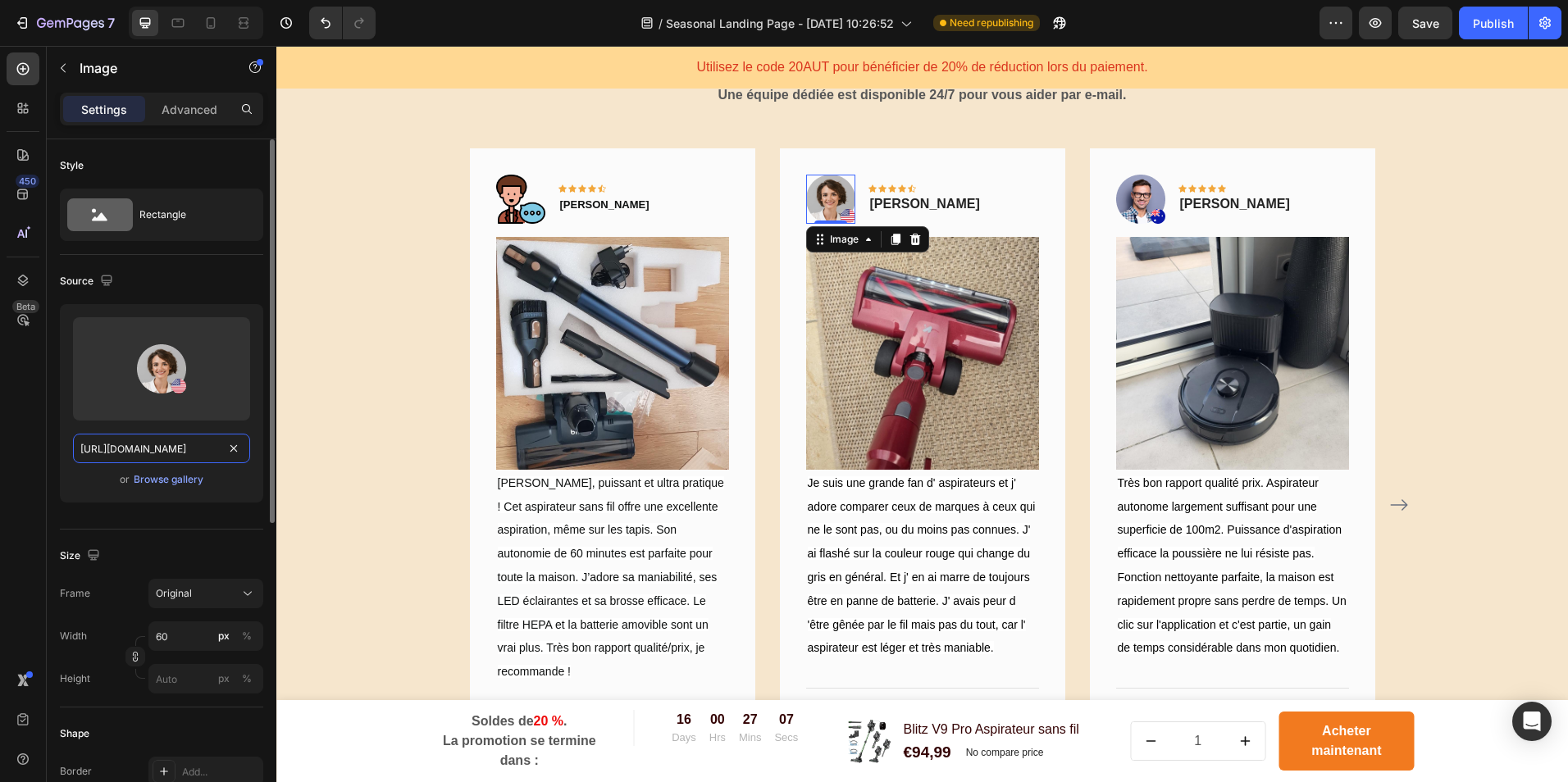
click at [186, 442] on input "[URL][DOMAIN_NAME]" at bounding box center [161, 448] width 177 height 30
paste input "[DOMAIN_NAME][URL]"
type input "[URL][DOMAIN_NAME]"
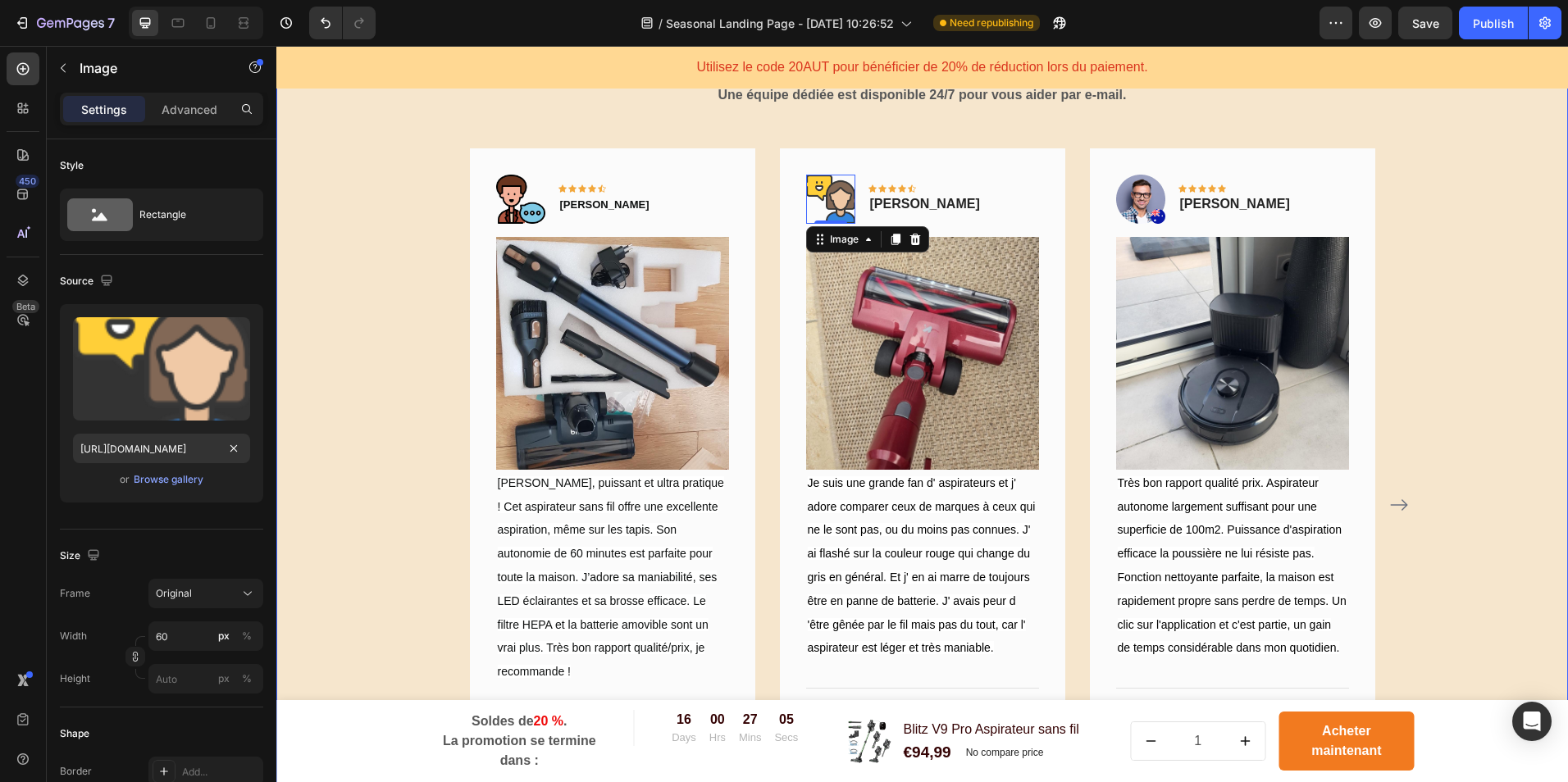
click at [359, 466] on div "Ce que disent nos clients​ Heading ​ ​Une équipe dédiée est disponible 24/7 pou…" at bounding box center [922, 453] width 1267 height 861
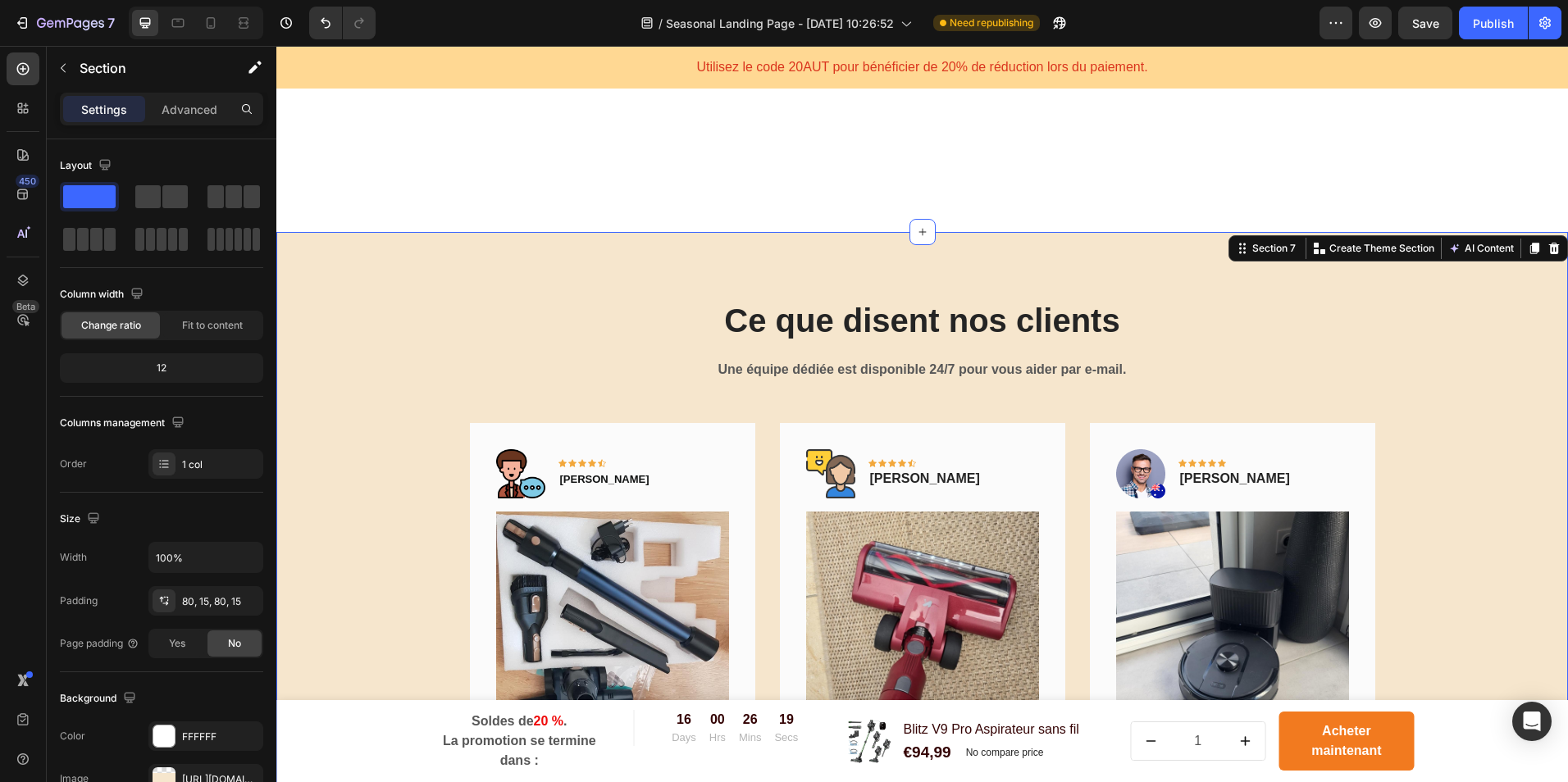
scroll to position [2283, 0]
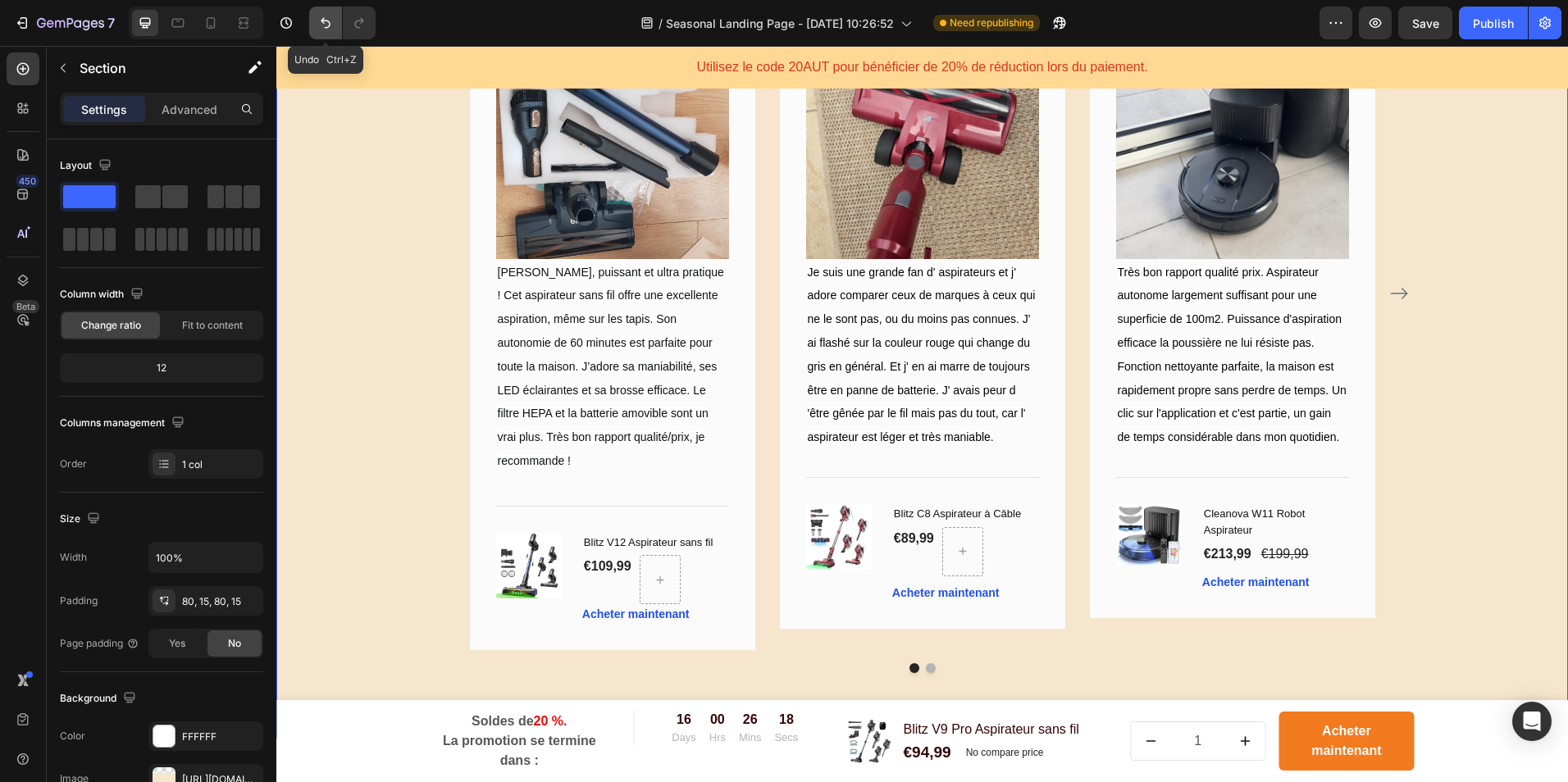
click at [334, 23] on icon "Undo/Redo" at bounding box center [325, 22] width 16 height 16
click at [333, 23] on icon "Undo/Redo" at bounding box center [325, 22] width 16 height 16
click at [360, 24] on icon "Undo/Redo" at bounding box center [359, 22] width 16 height 16
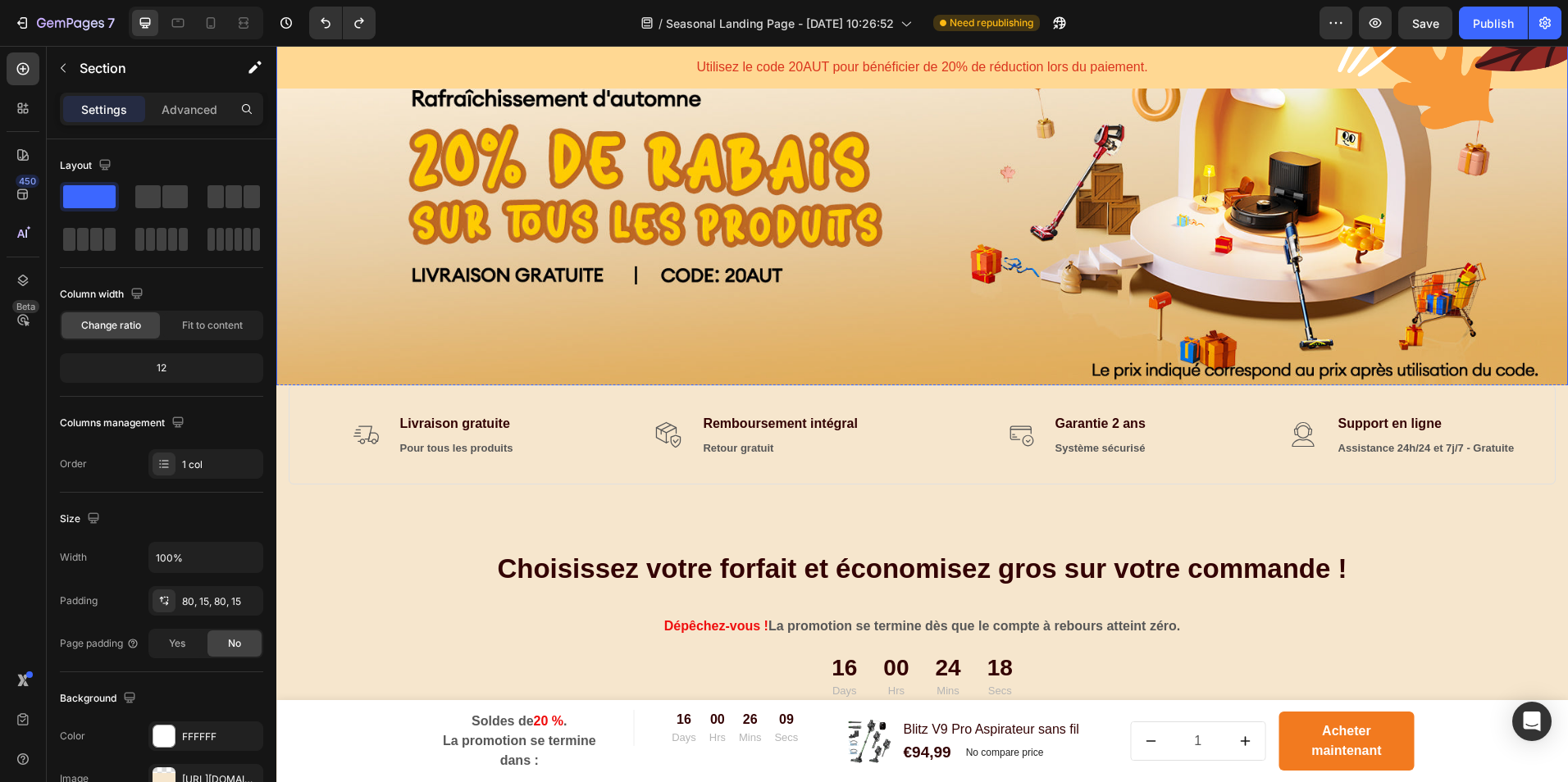
scroll to position [0, 0]
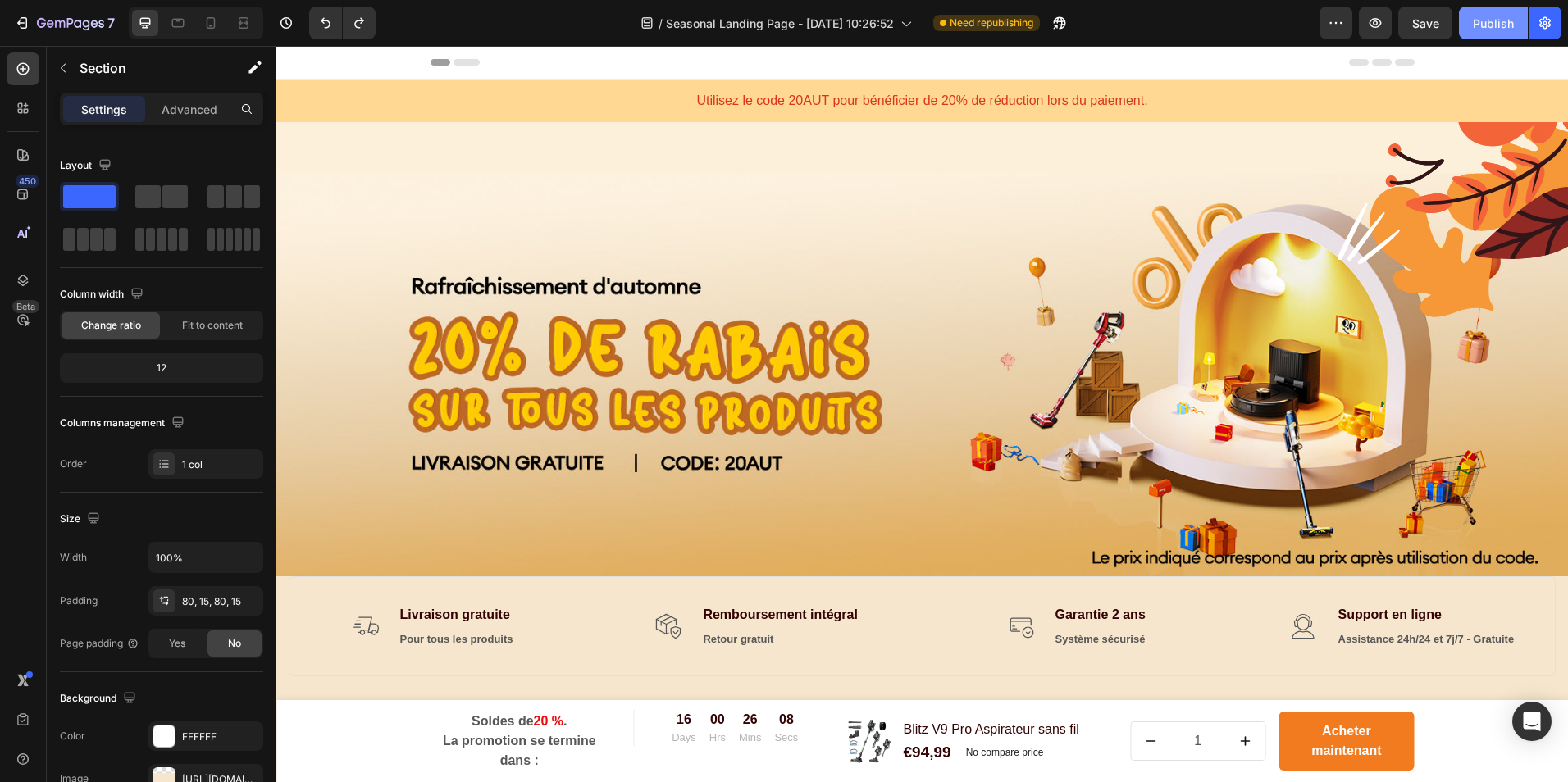
click at [1482, 23] on div "Publish" at bounding box center [1493, 23] width 41 height 17
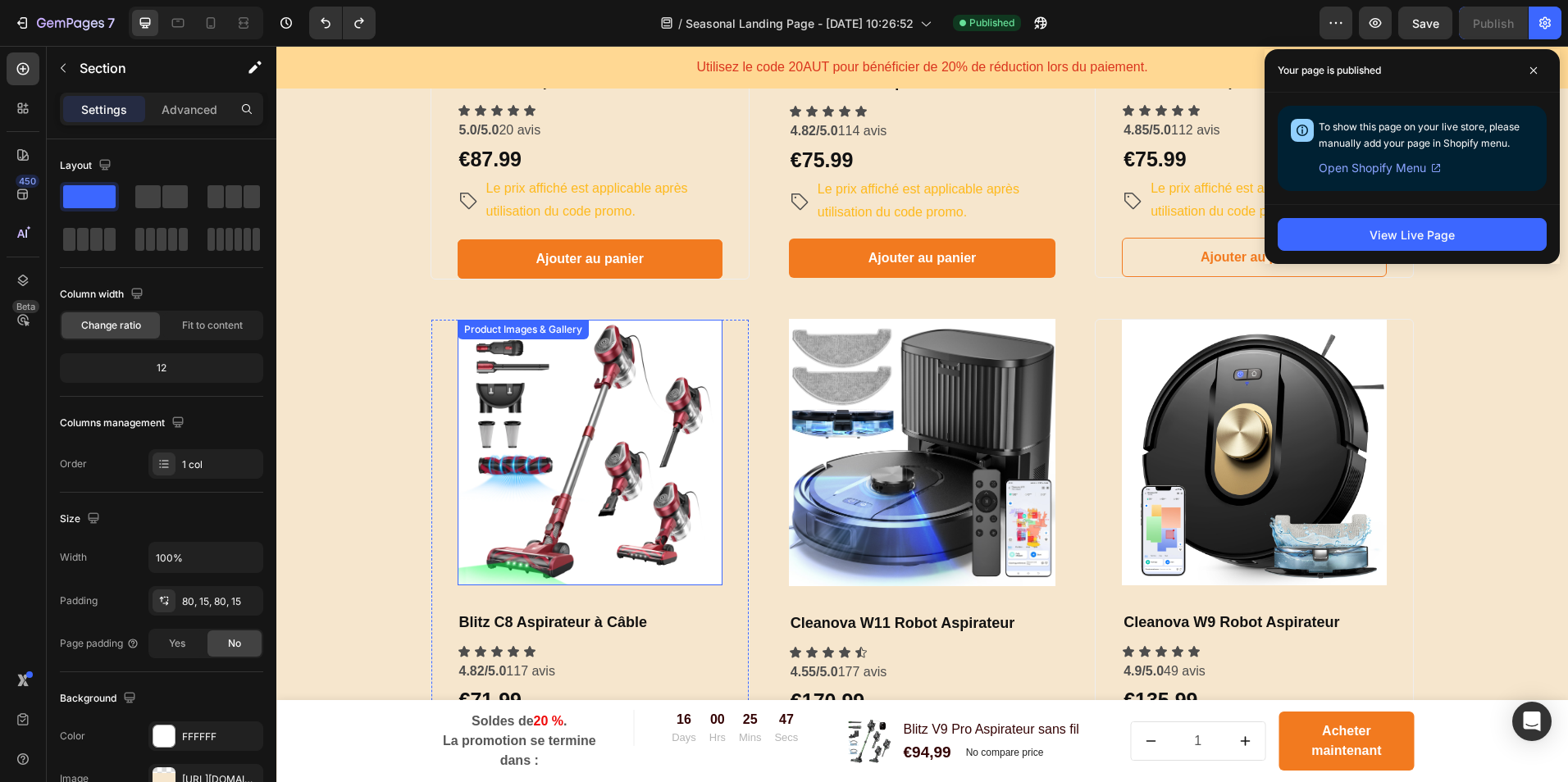
scroll to position [984, 0]
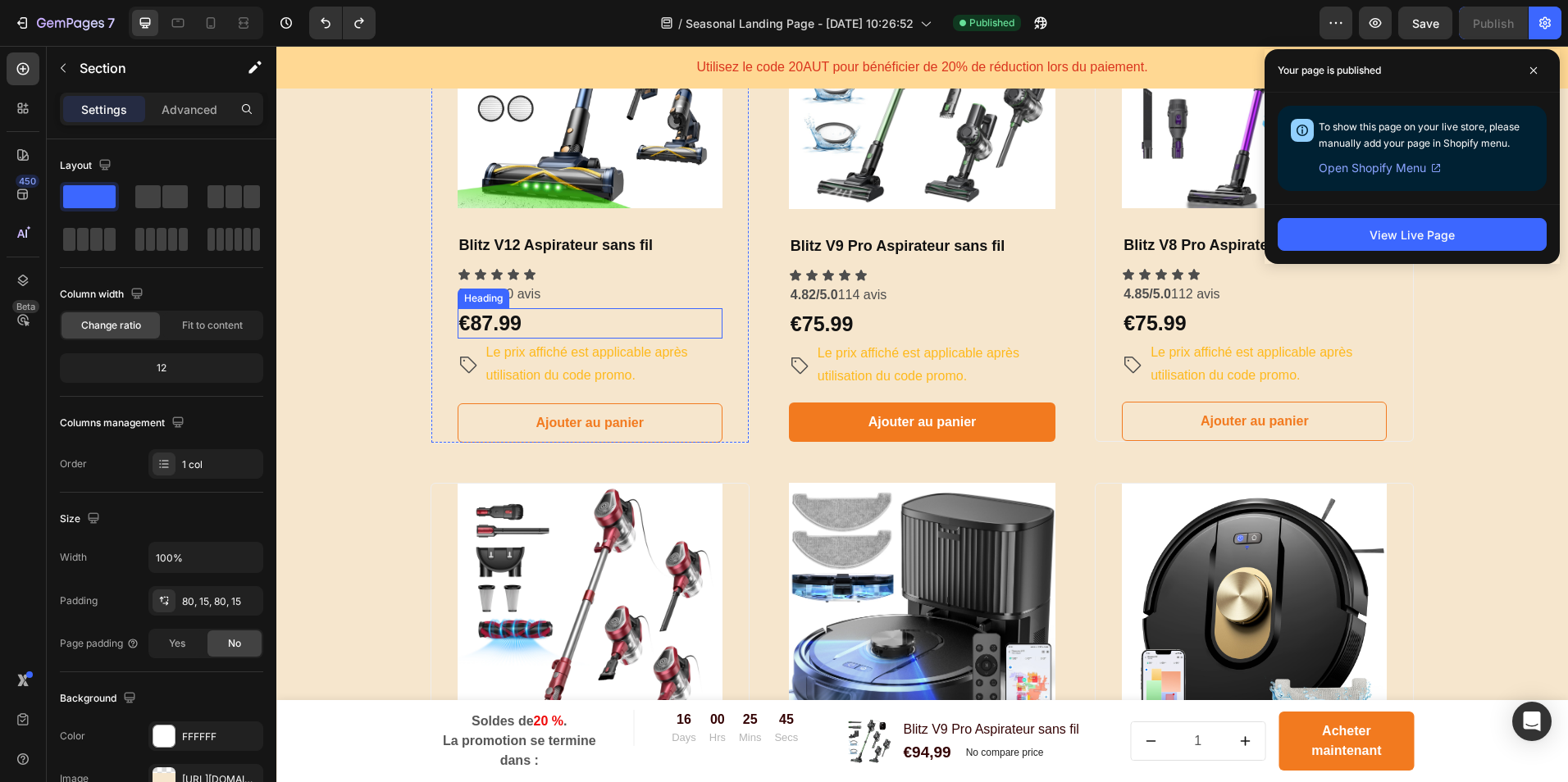
click at [468, 324] on strong "€87.99" at bounding box center [491, 323] width 63 height 23
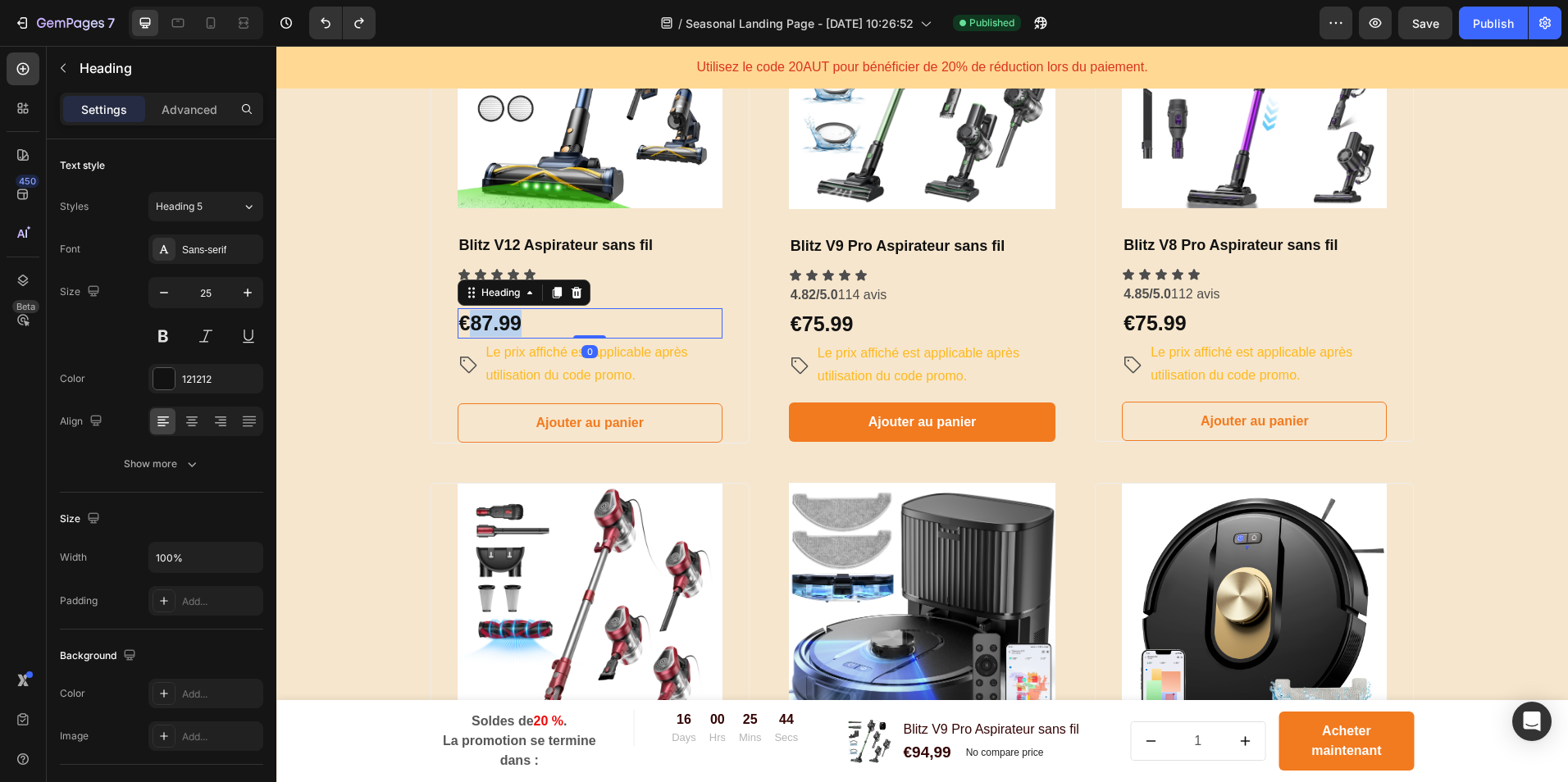
click at [462, 324] on strong "€87.99" at bounding box center [491, 323] width 63 height 23
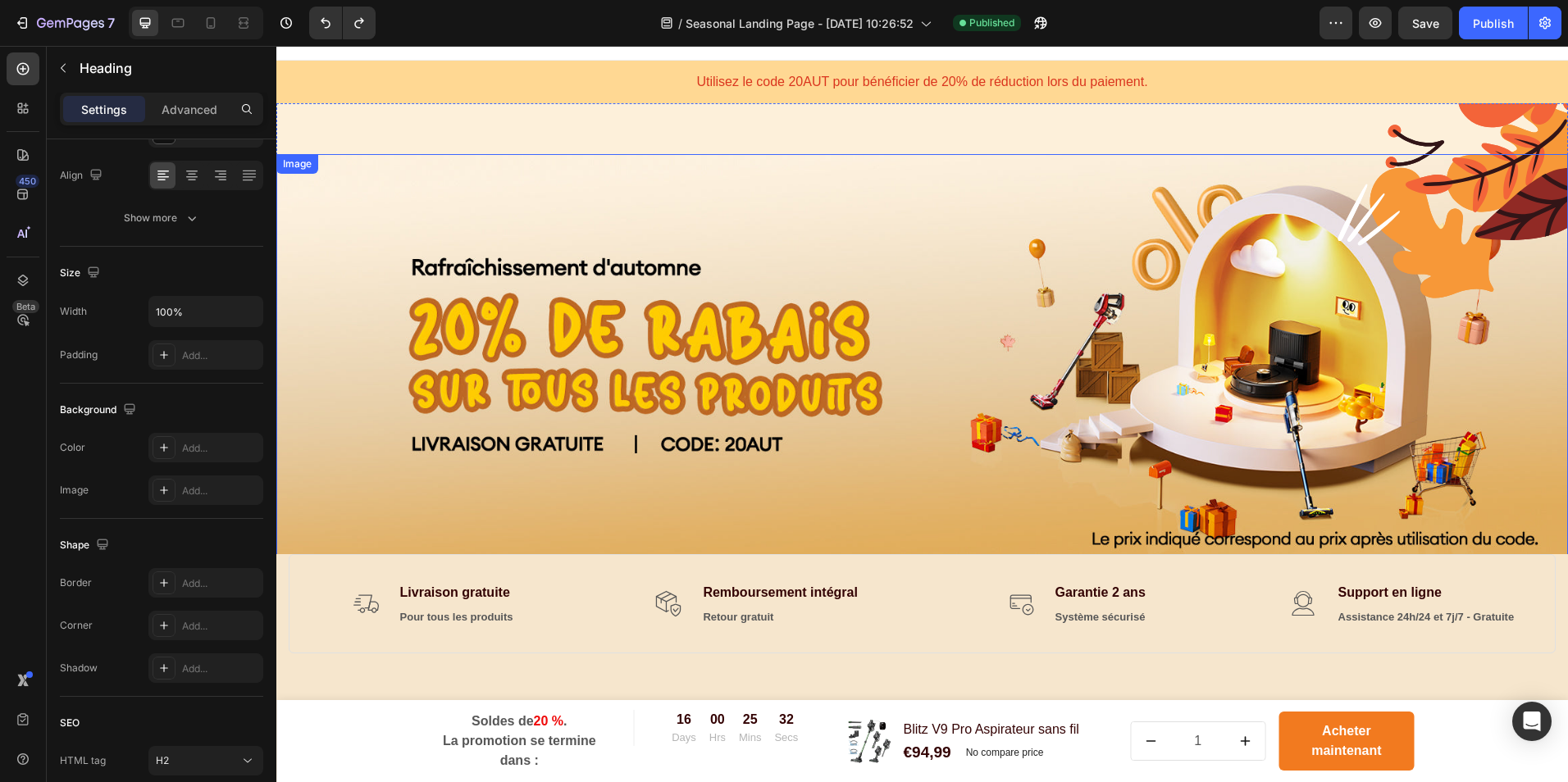
scroll to position [0, 0]
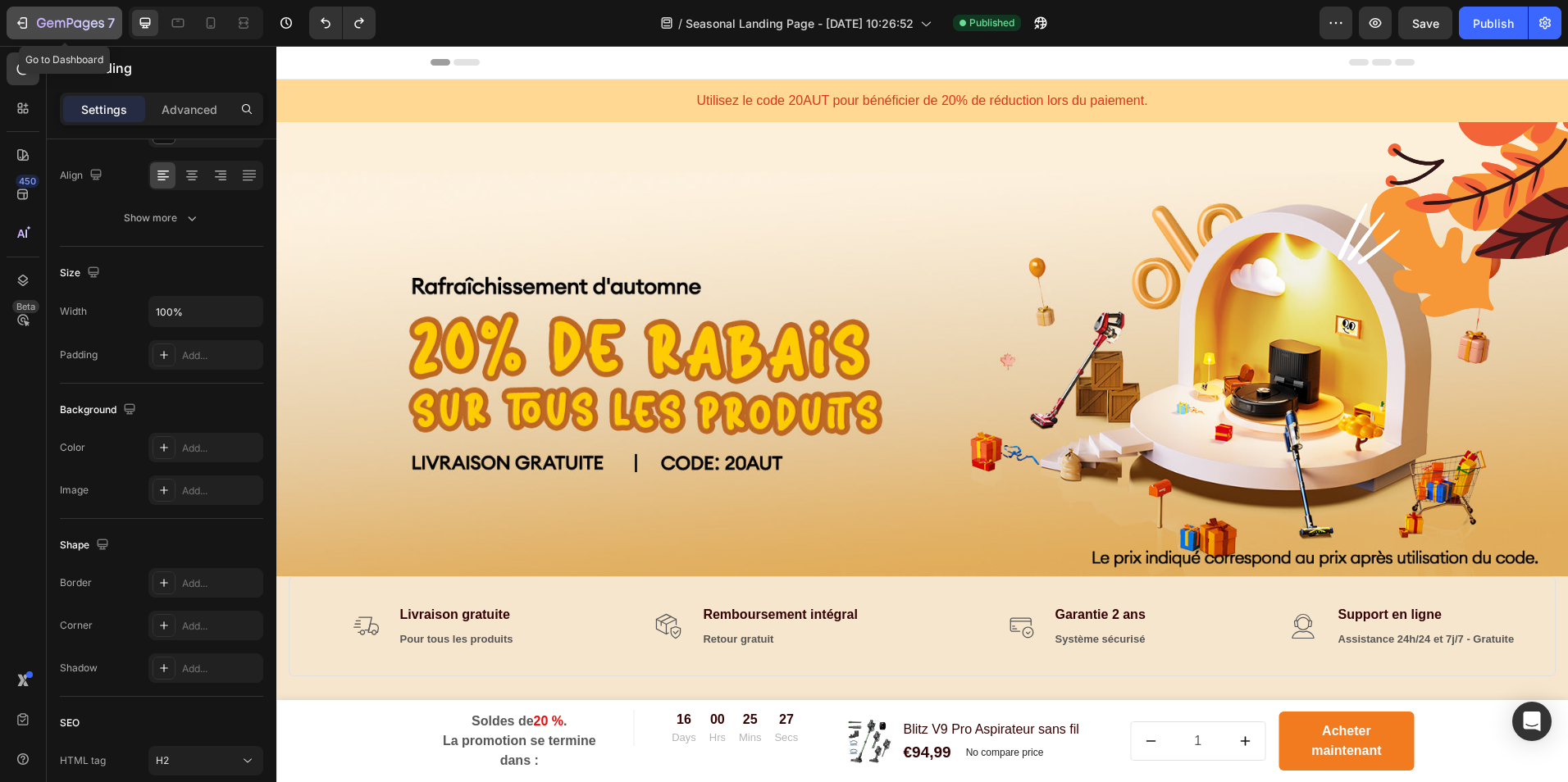
click at [38, 20] on icon "button" at bounding box center [42, 23] width 9 height 10
